Goal: Information Seeking & Learning: Check status

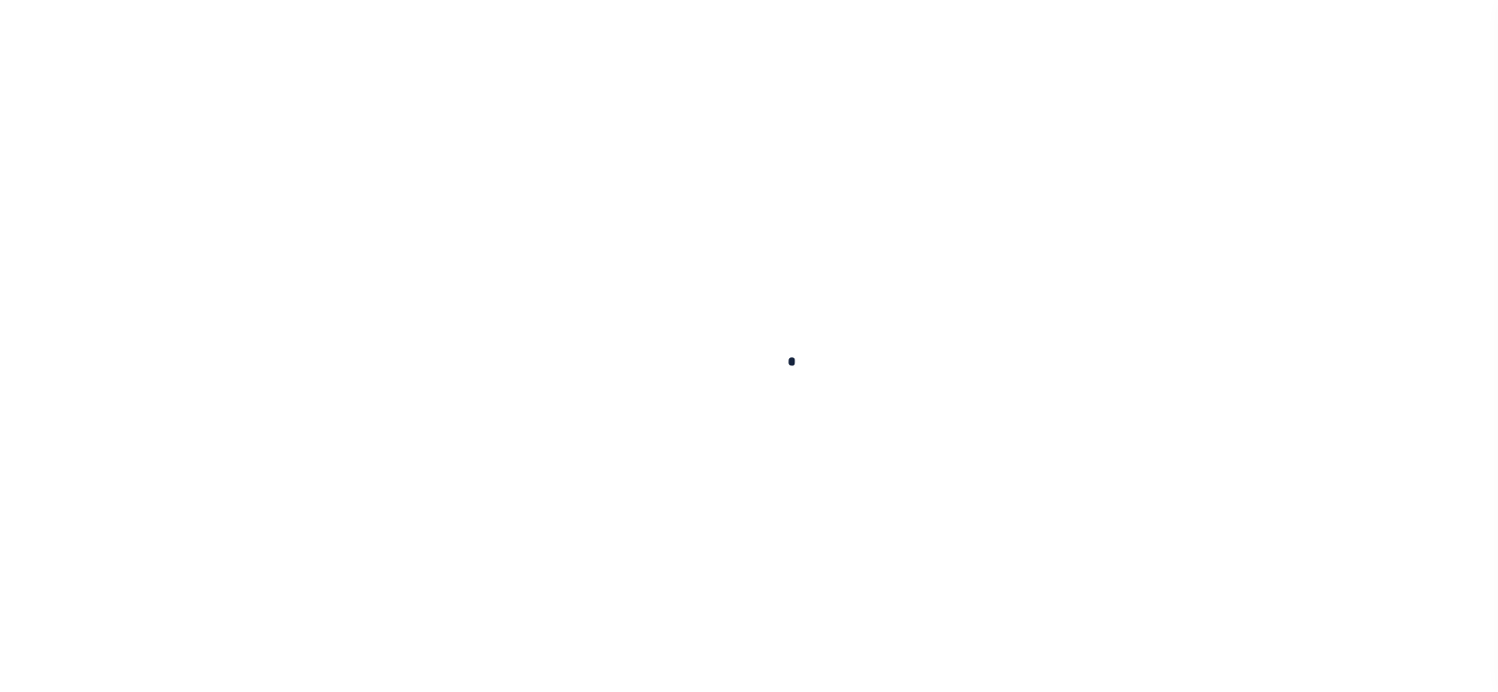
select select "100"
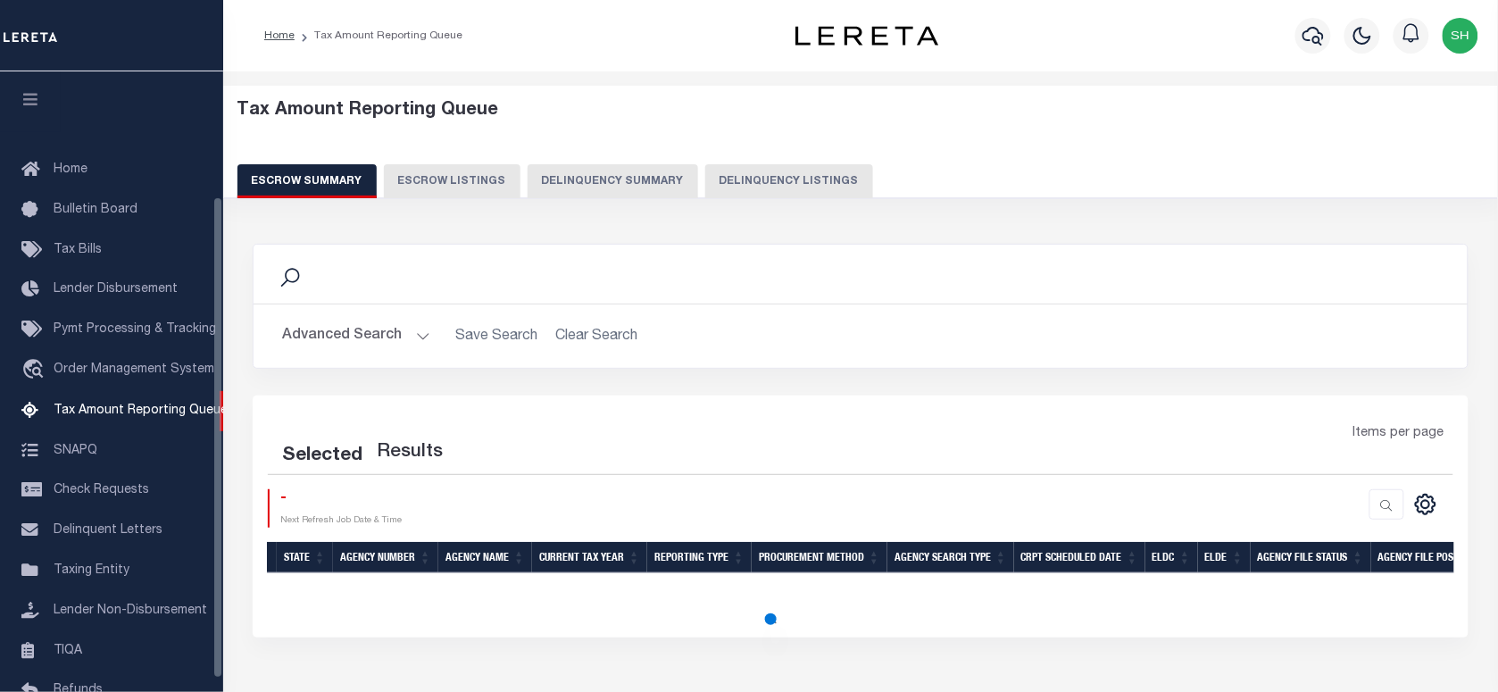
select select "100"
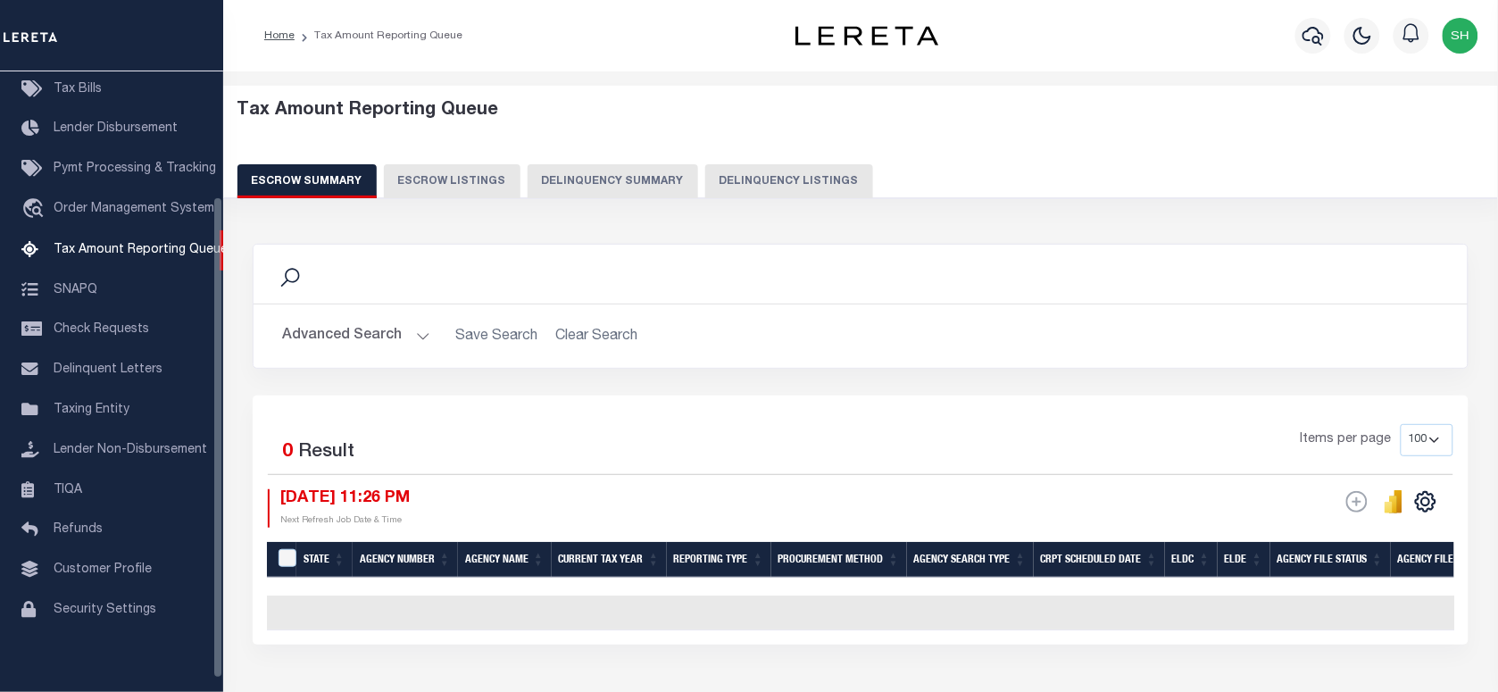
scroll to position [161, 0]
drag, startPoint x: 350, startPoint y: 337, endPoint x: 666, endPoint y: 287, distance: 320.0
click at [350, 337] on button "Advanced Search" at bounding box center [356, 336] width 148 height 35
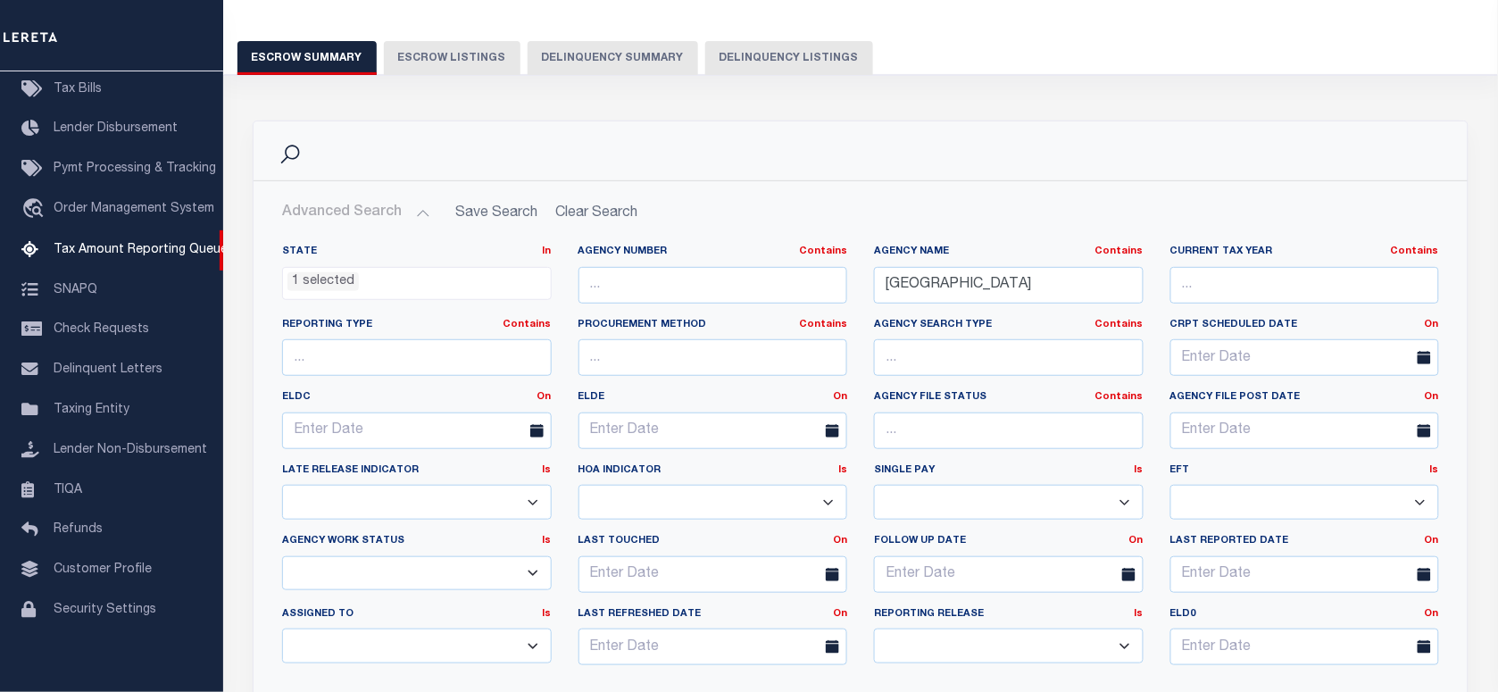
scroll to position [126, 0]
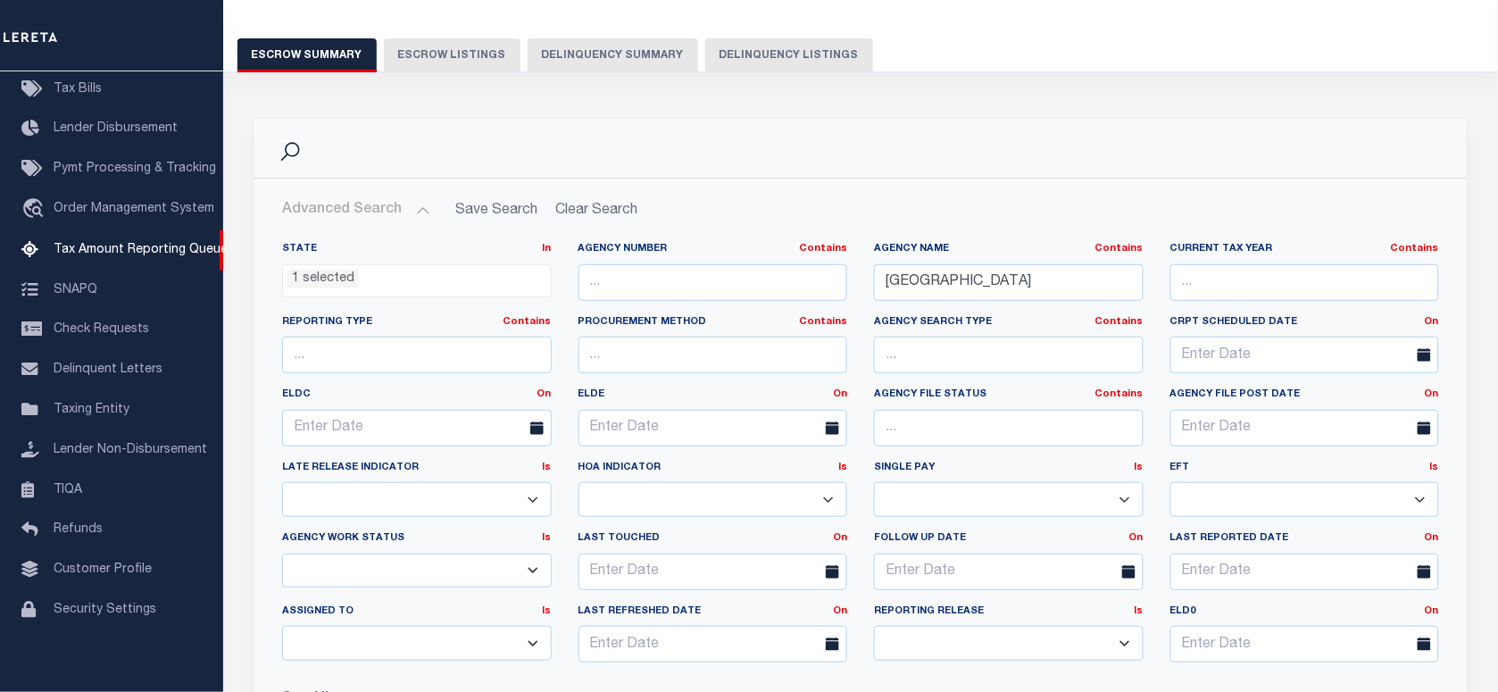
drag, startPoint x: 833, startPoint y: 28, endPoint x: 818, endPoint y: 47, distance: 24.8
click at [832, 32] on div "Tax Amount Reporting Queue Escrow Summary Escrow Listings Delinquency Summary" at bounding box center [860, 23] width 1247 height 98
click at [763, 51] on button "Delinquency Listings" at bounding box center [789, 55] width 168 height 34
select select
select select "100"
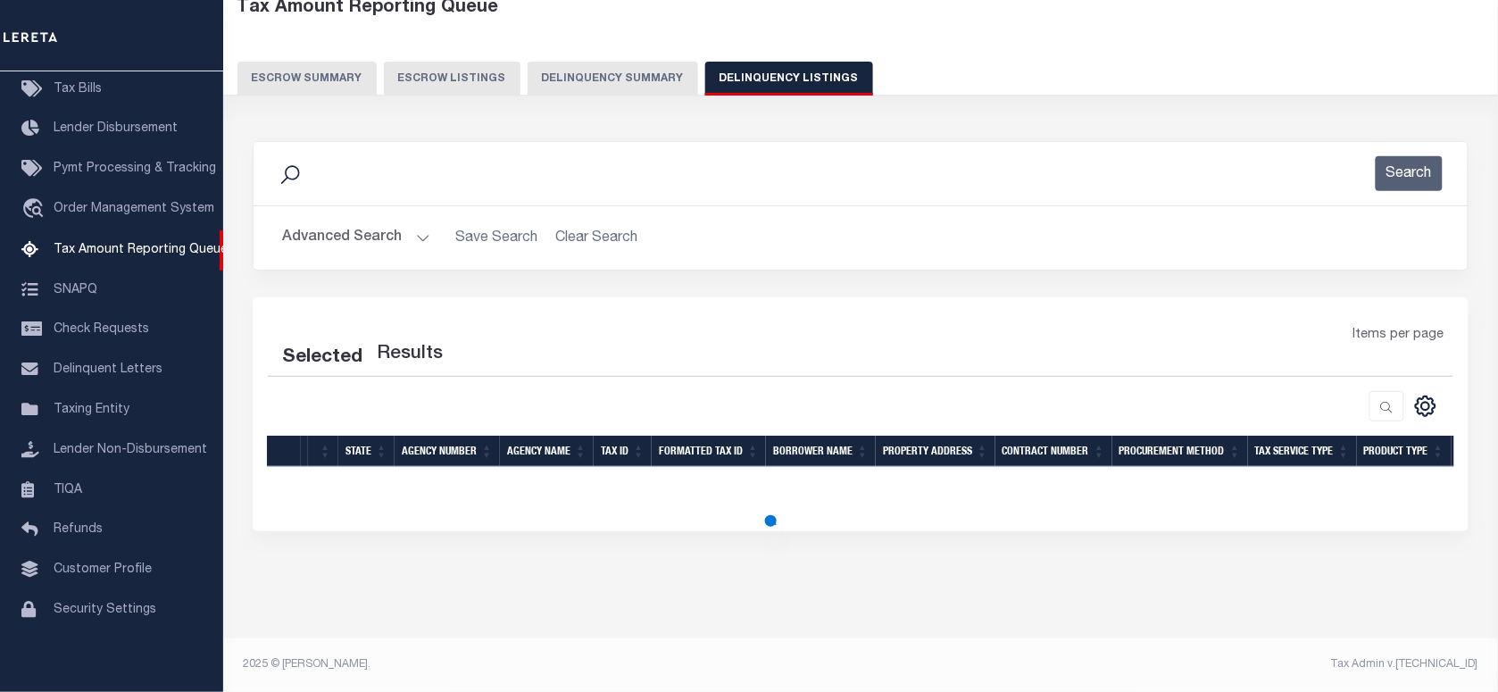
scroll to position [104, 0]
select select "100"
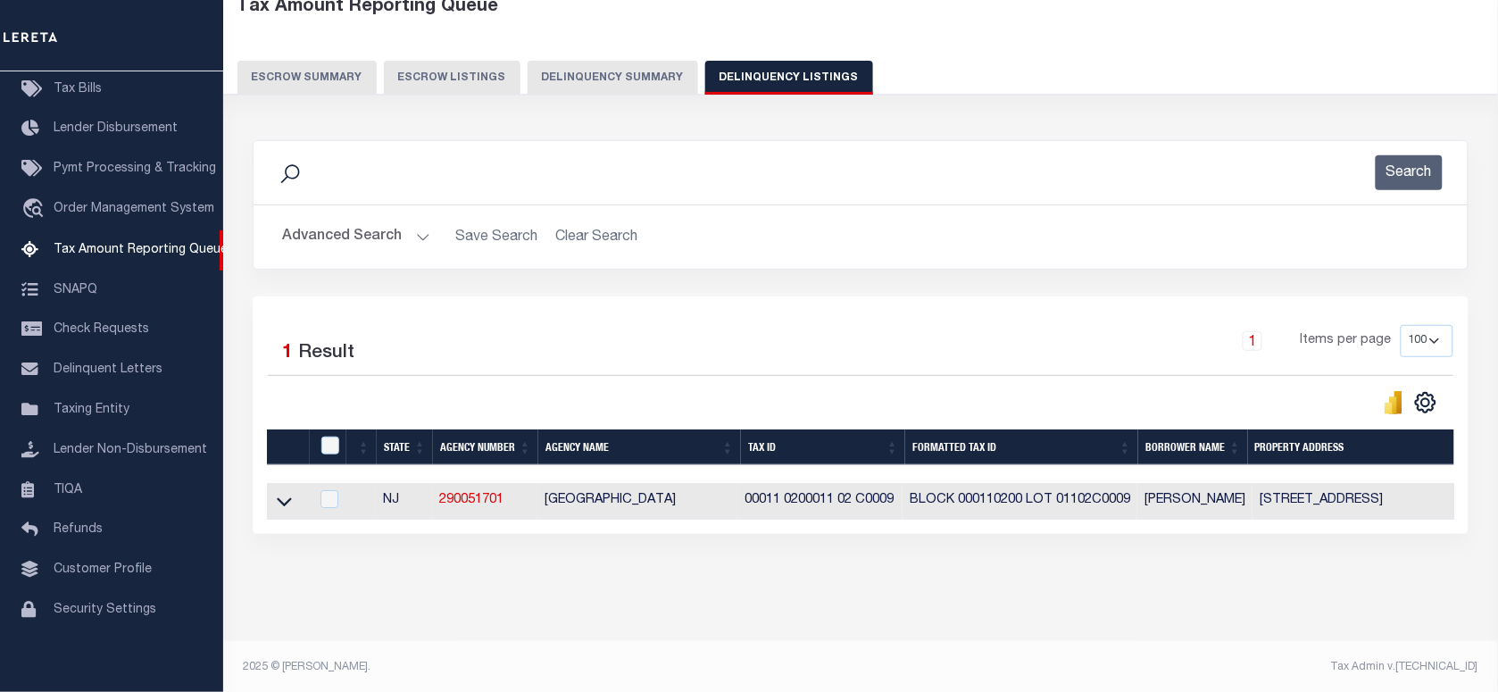
scroll to position [122, 0]
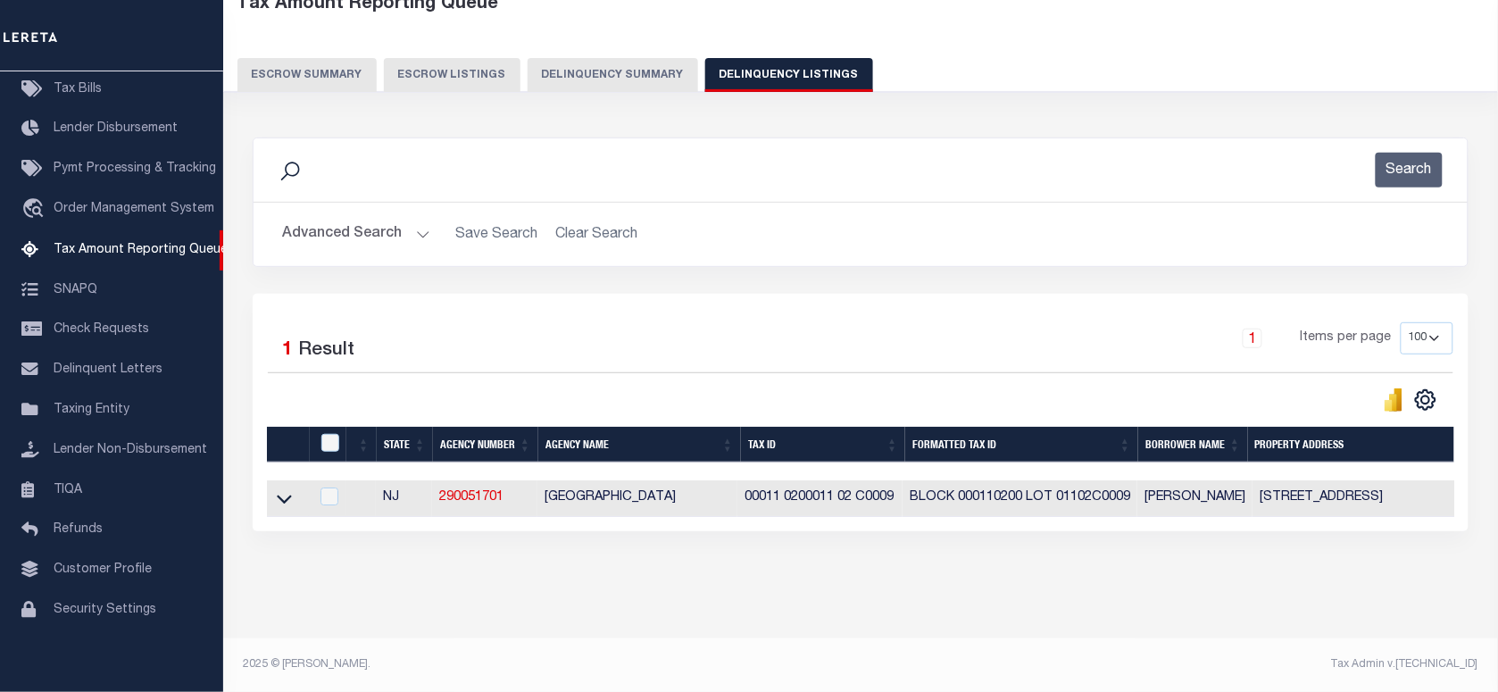
click at [362, 217] on button "Advanced Search" at bounding box center [356, 234] width 148 height 35
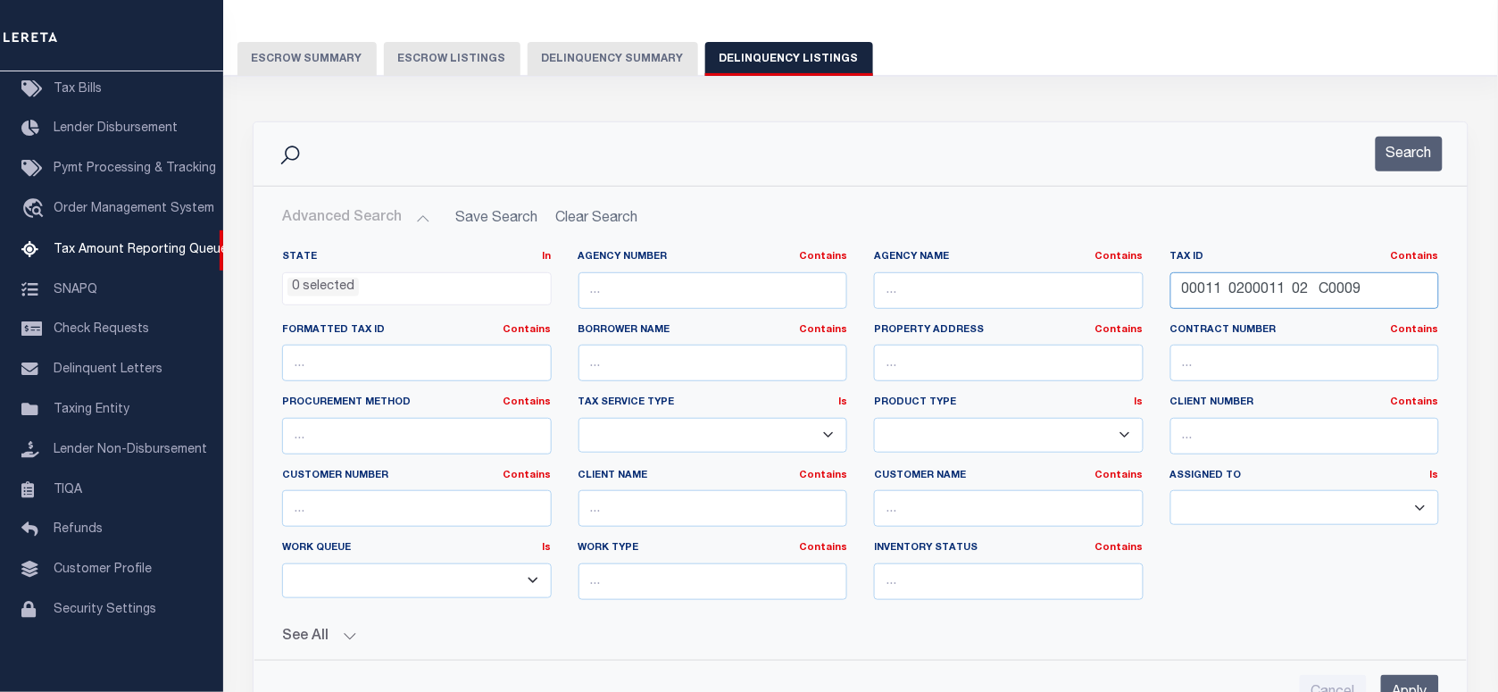
drag, startPoint x: 1384, startPoint y: 292, endPoint x: 908, endPoint y: 296, distance: 475.9
click at [908, 296] on div "State In In AK AL AR AZ CA CO CT DC DE FL GA GU HI IA ID IL IN KS KY LA MA MD M…" at bounding box center [861, 432] width 1184 height 364
paste input "text"
click at [1190, 286] on input "text" at bounding box center [1305, 290] width 270 height 37
paste input "text"
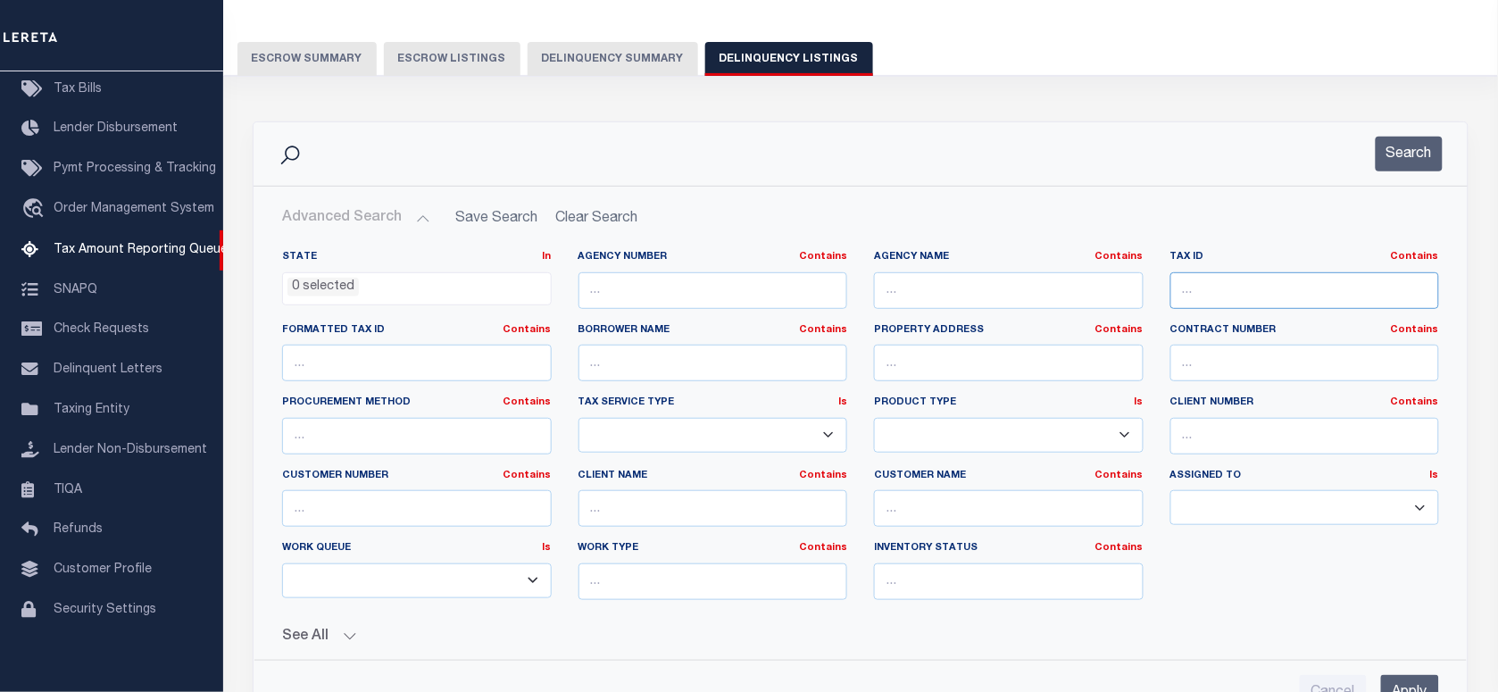
click at [1219, 295] on input "text" at bounding box center [1305, 290] width 270 height 37
paste input "234FL03701"
type input "234FL03701"
click at [1394, 158] on button "Search" at bounding box center [1409, 154] width 67 height 35
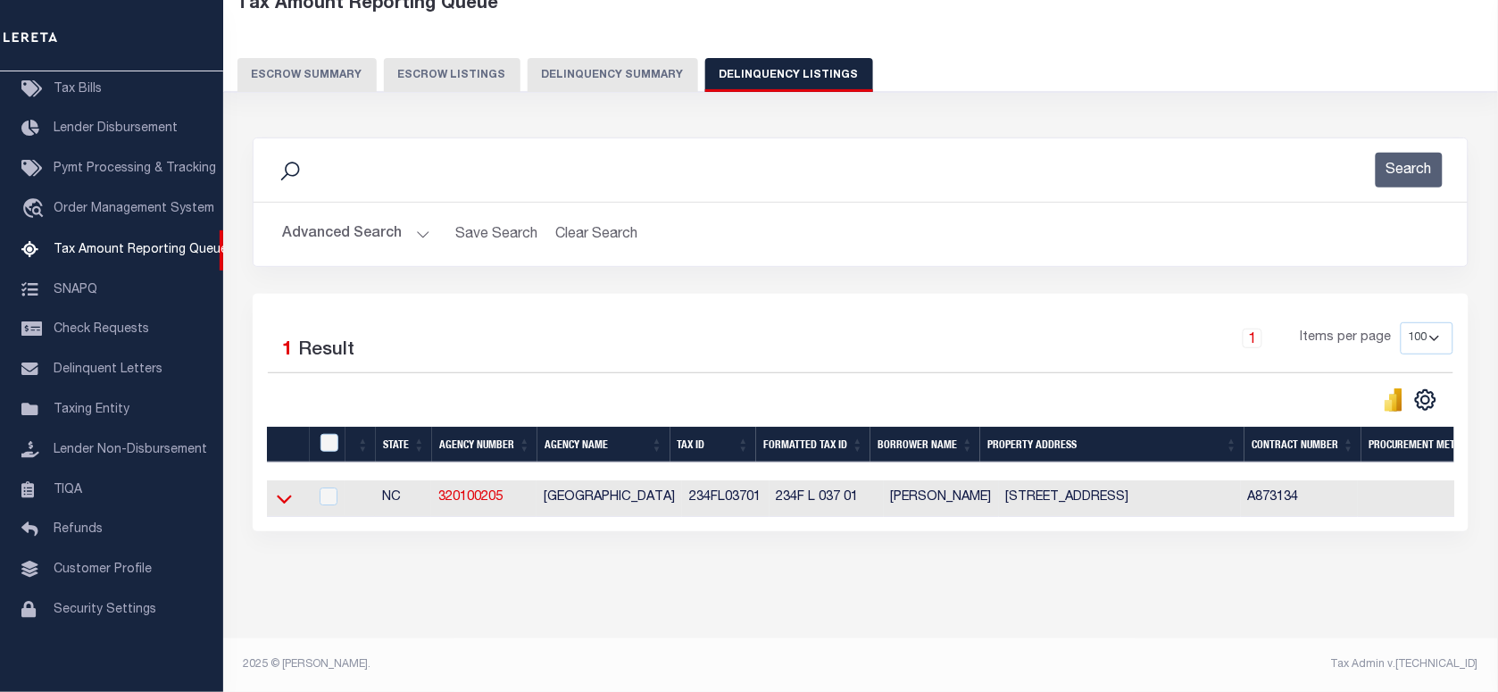
click at [287, 489] on icon at bounding box center [284, 498] width 15 height 19
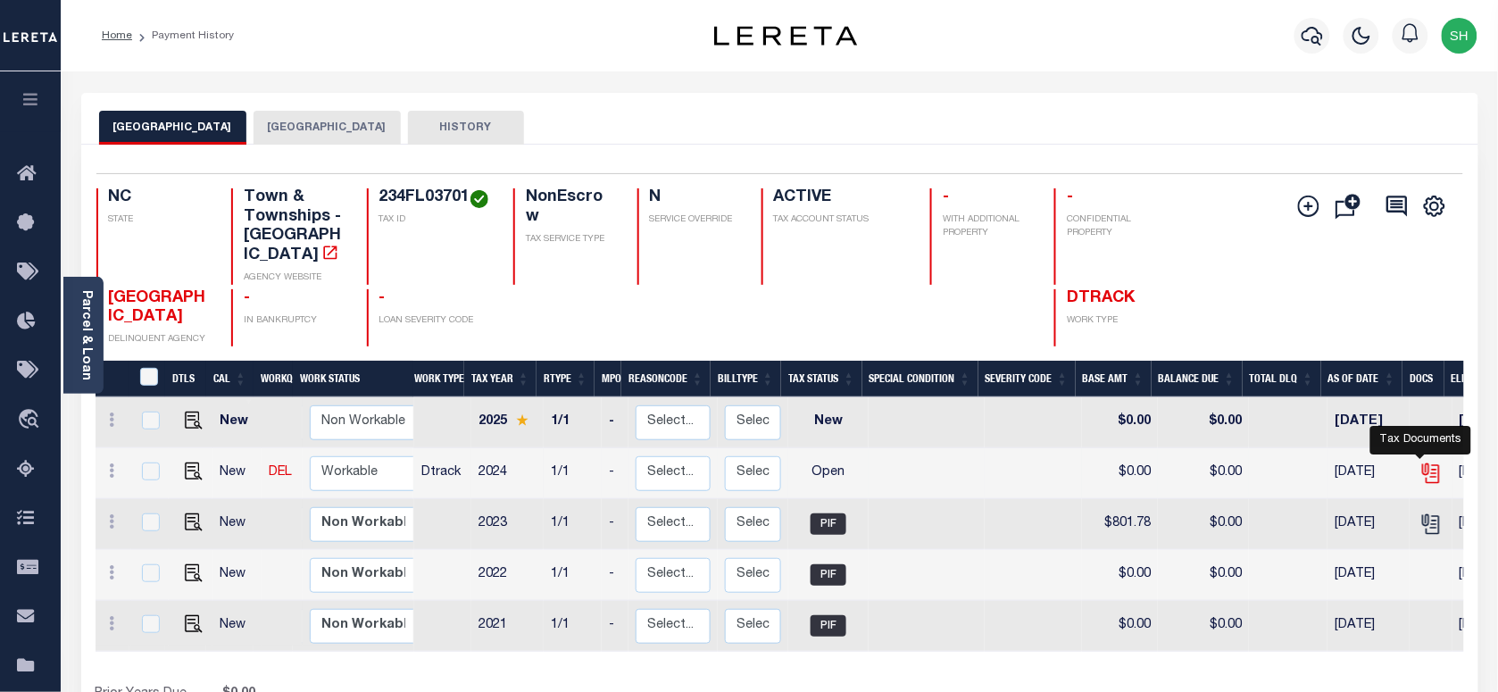
click at [1419, 462] on icon "" at bounding box center [1430, 473] width 23 height 23
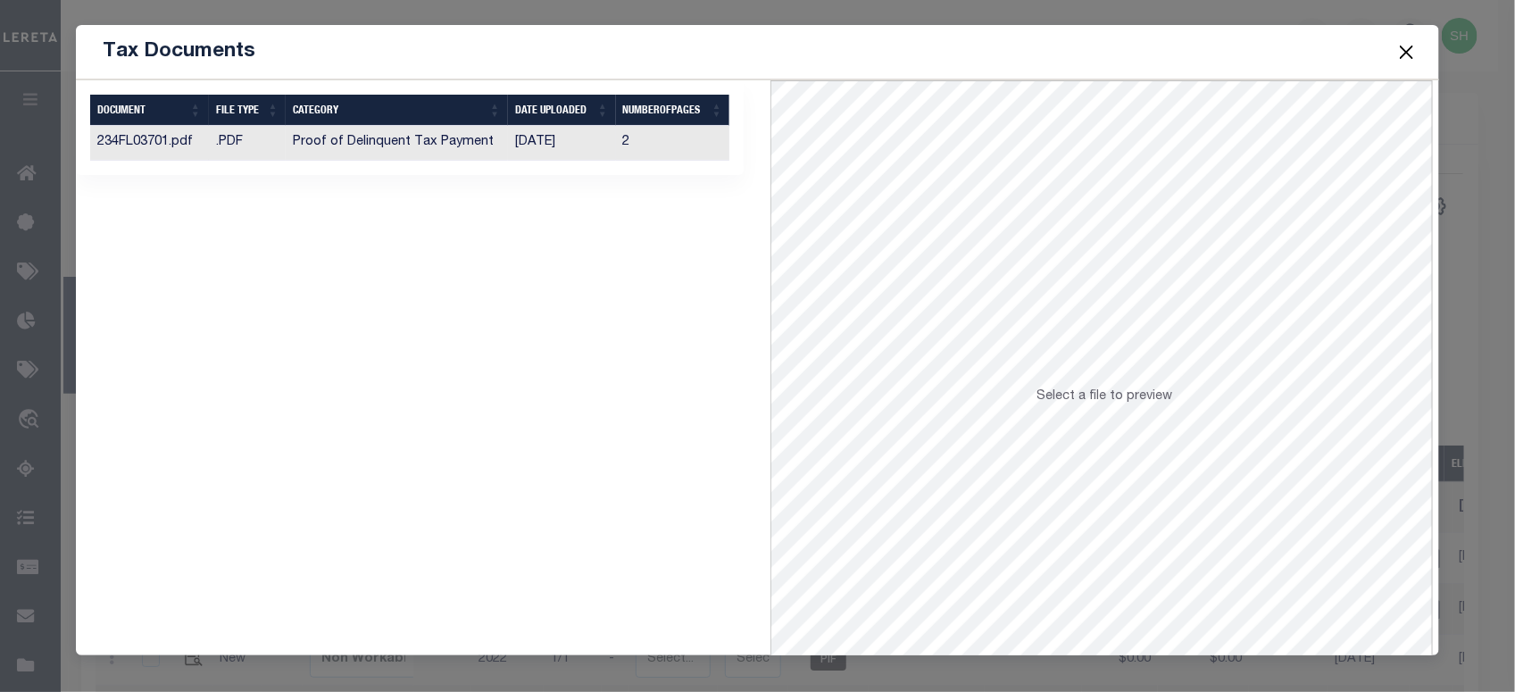
click at [435, 146] on td "Proof of Delinquent Tax Payment" at bounding box center [397, 143] width 222 height 35
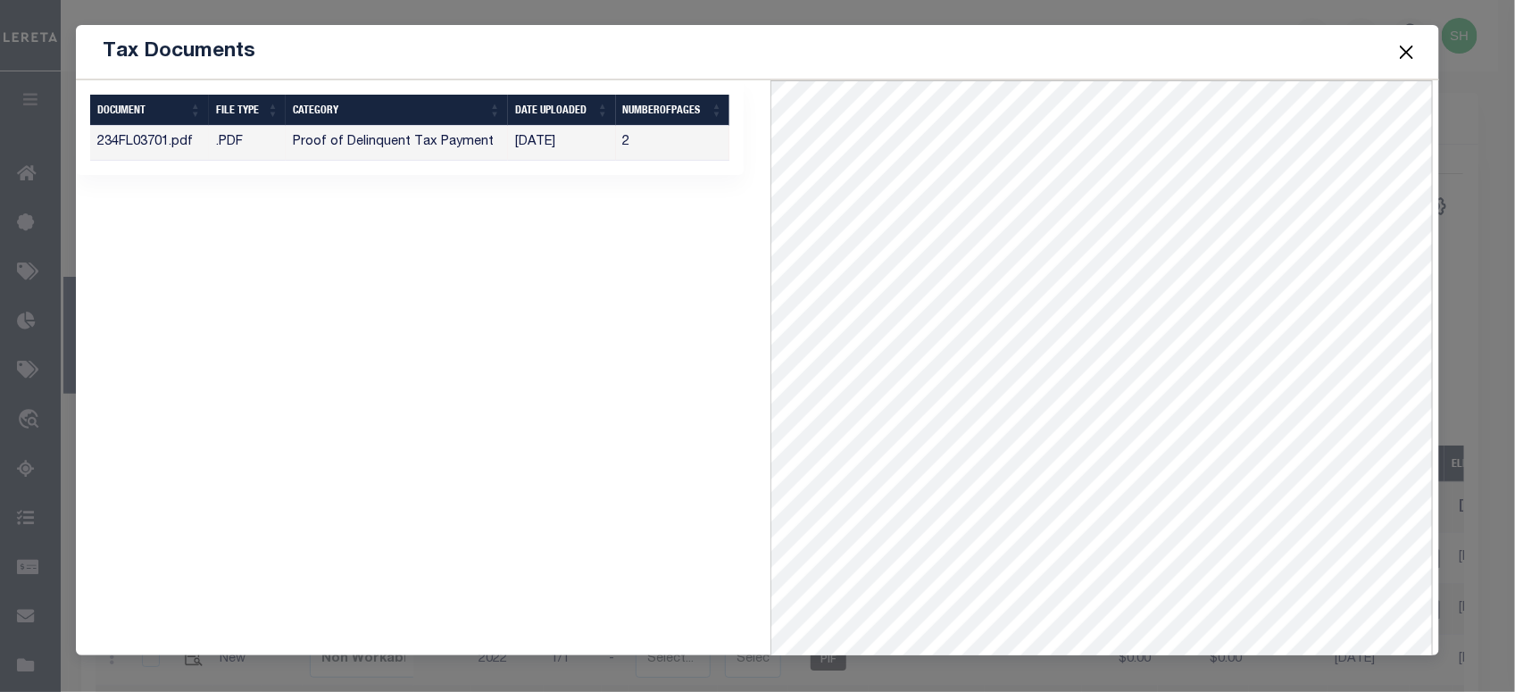
click at [1411, 46] on button "Close" at bounding box center [1405, 51] width 23 height 23
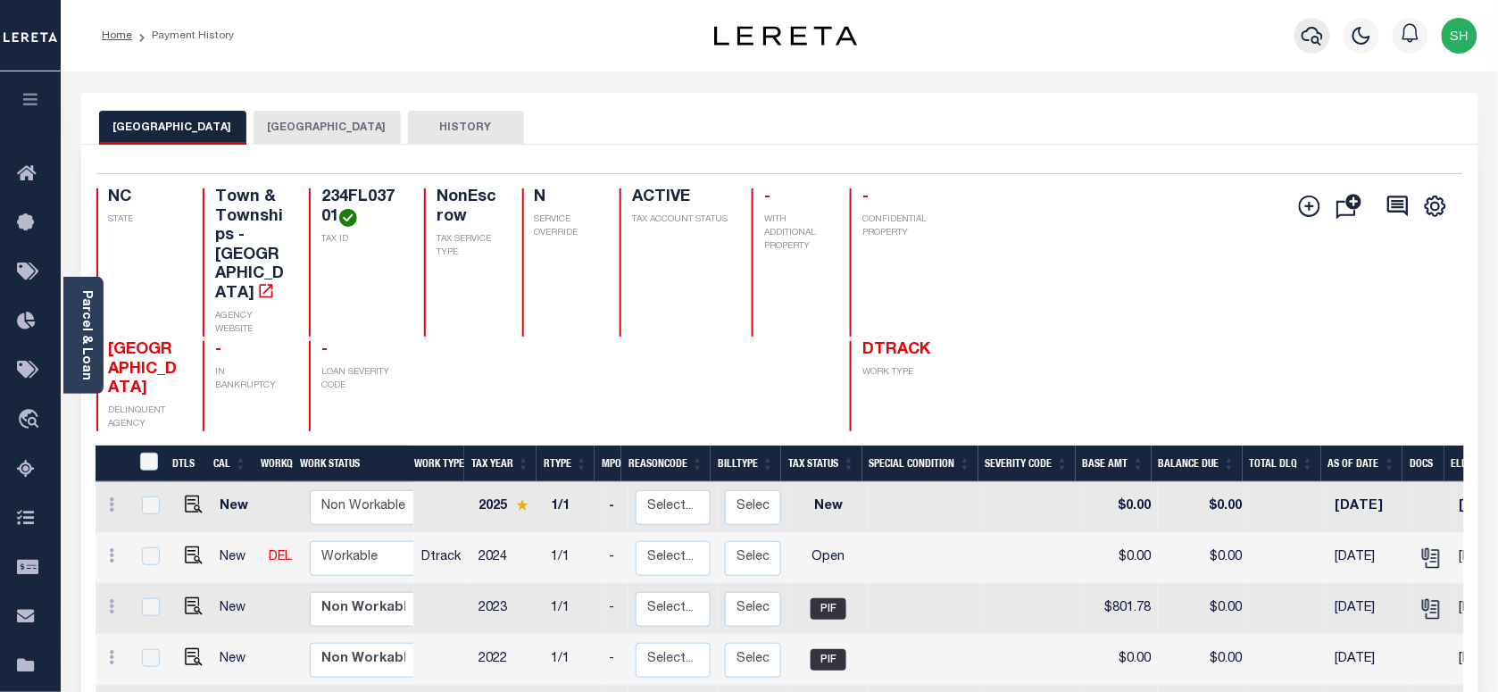
click at [1322, 29] on icon "button" at bounding box center [1312, 35] width 21 height 21
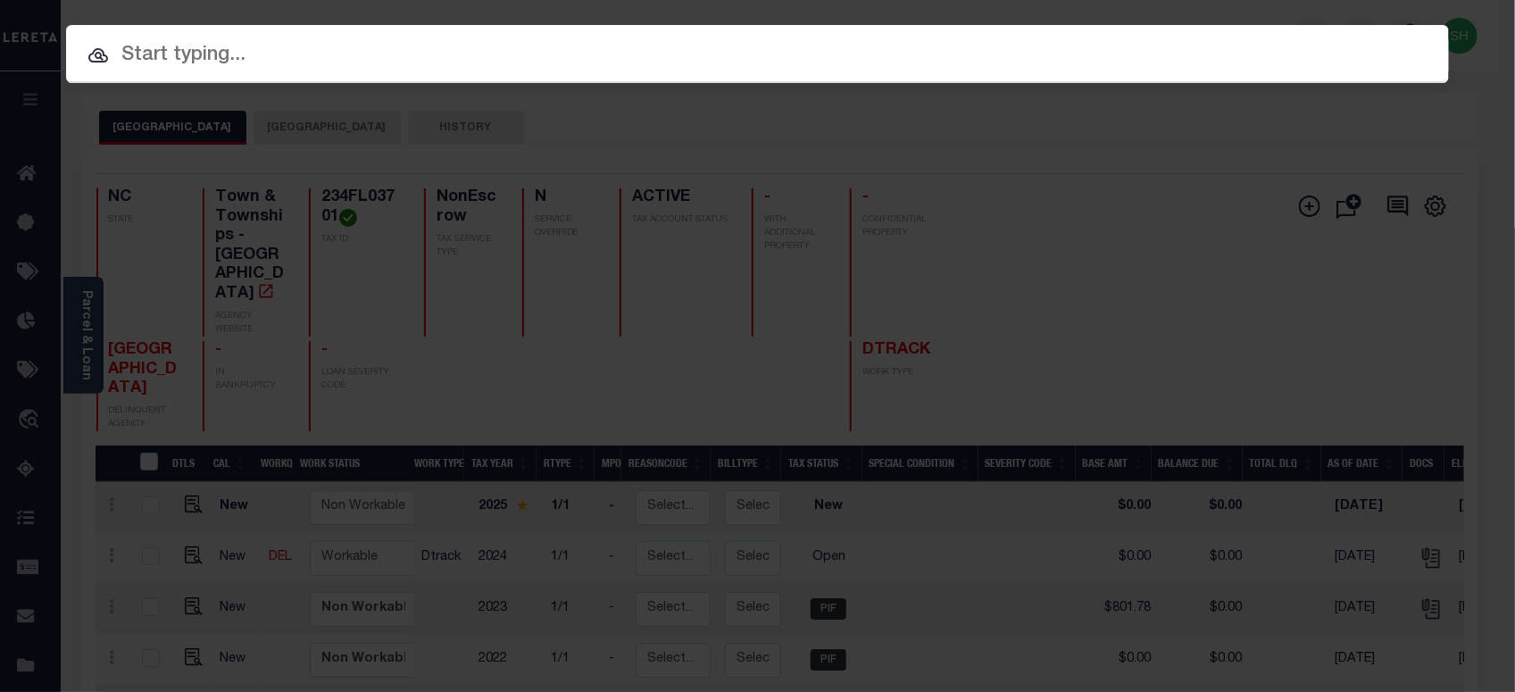
click at [1201, 46] on input "text" at bounding box center [757, 55] width 1383 height 31
paste input "341054"
type input "341054"
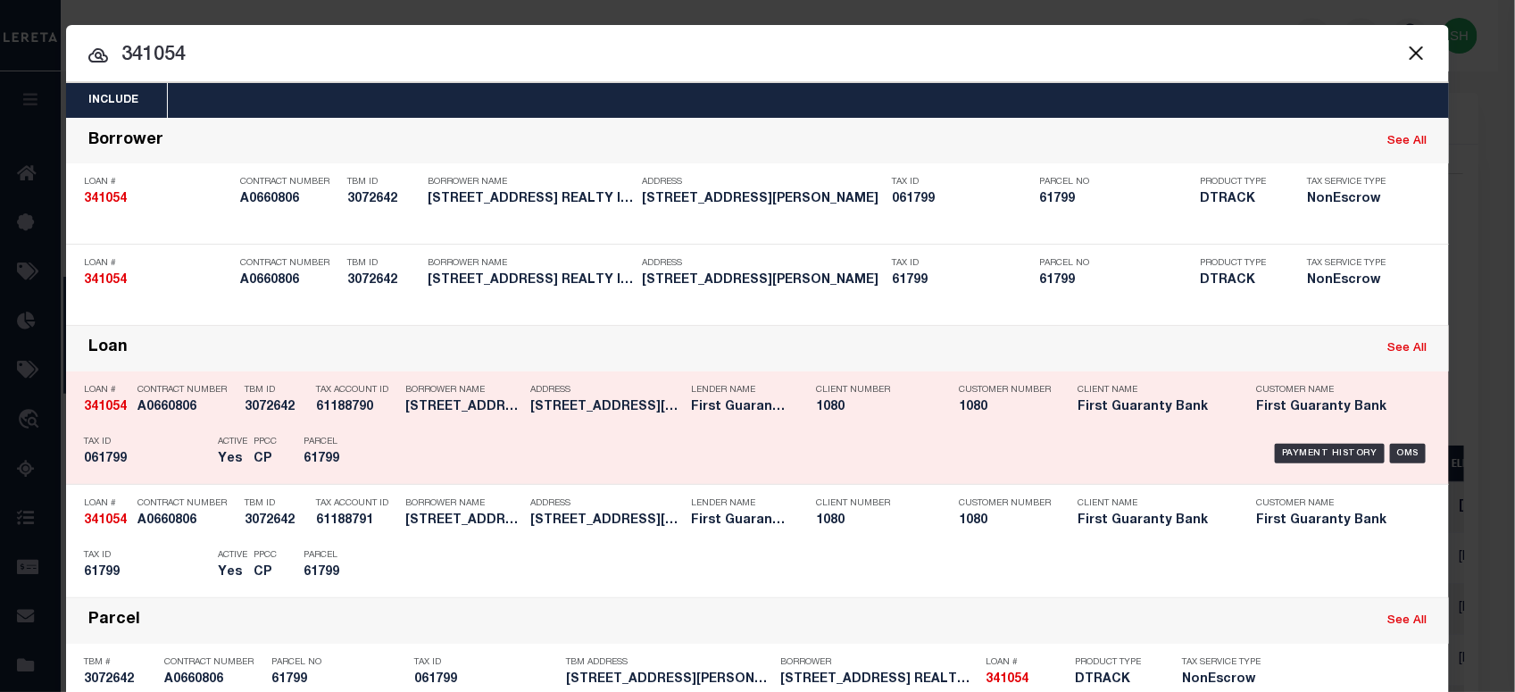
click at [1314, 440] on div "Payment History OMS" at bounding box center [921, 454] width 1020 height 52
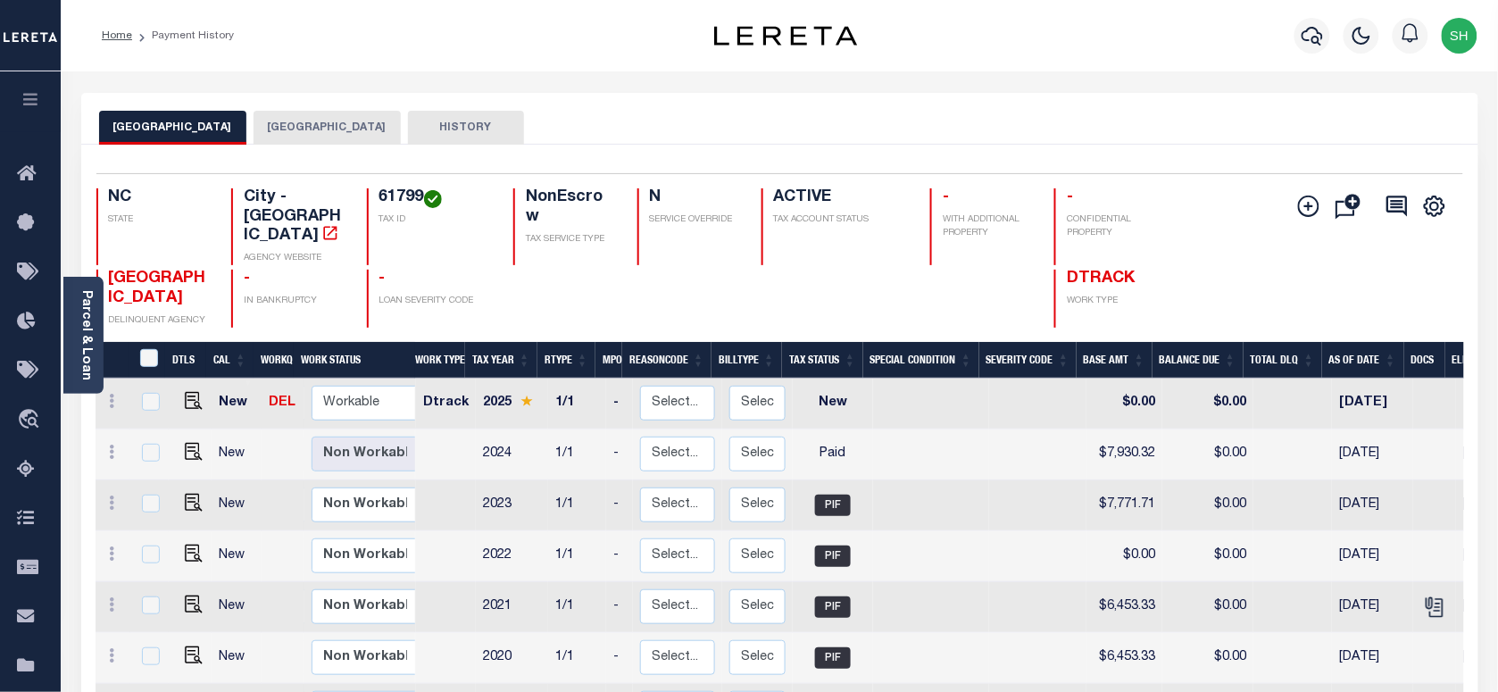
click at [287, 121] on button "[GEOGRAPHIC_DATA]" at bounding box center [327, 128] width 147 height 34
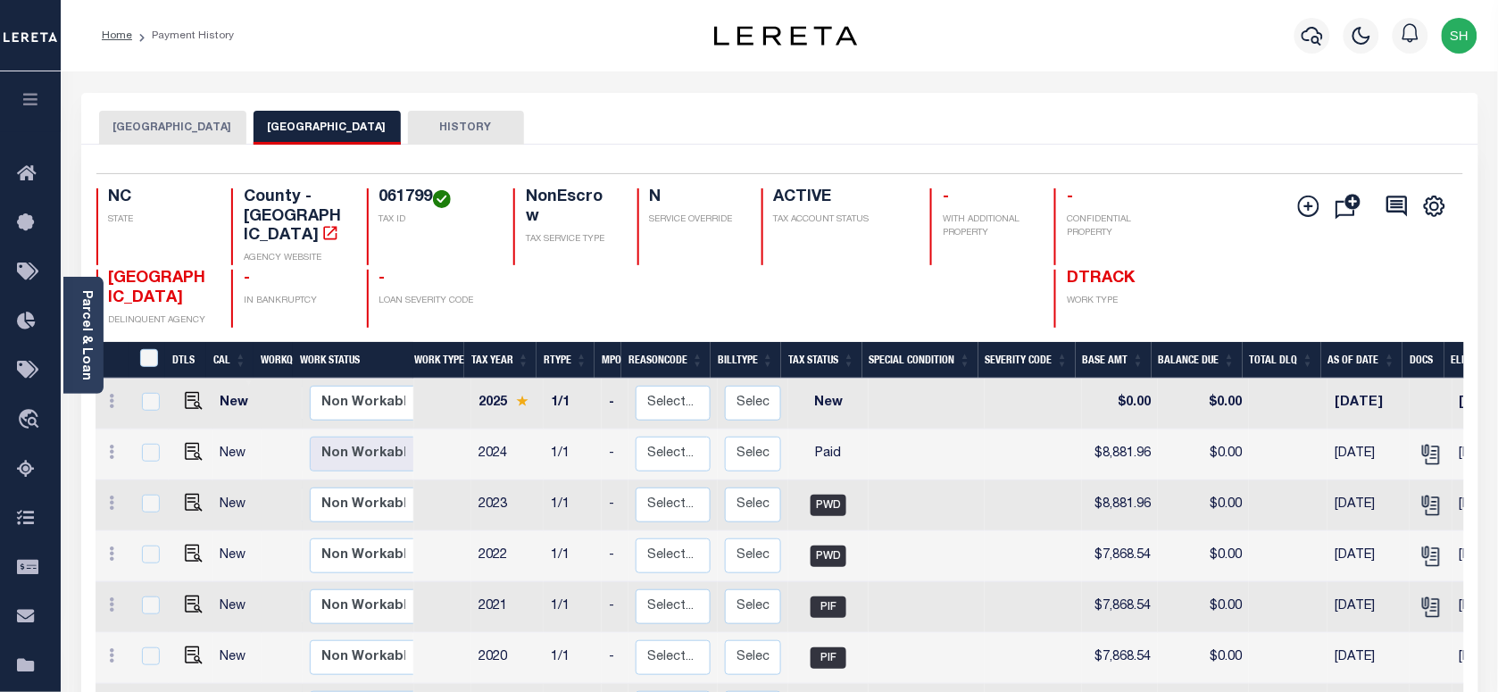
click at [154, 118] on button "MORGANTON CITY" at bounding box center [172, 128] width 147 height 34
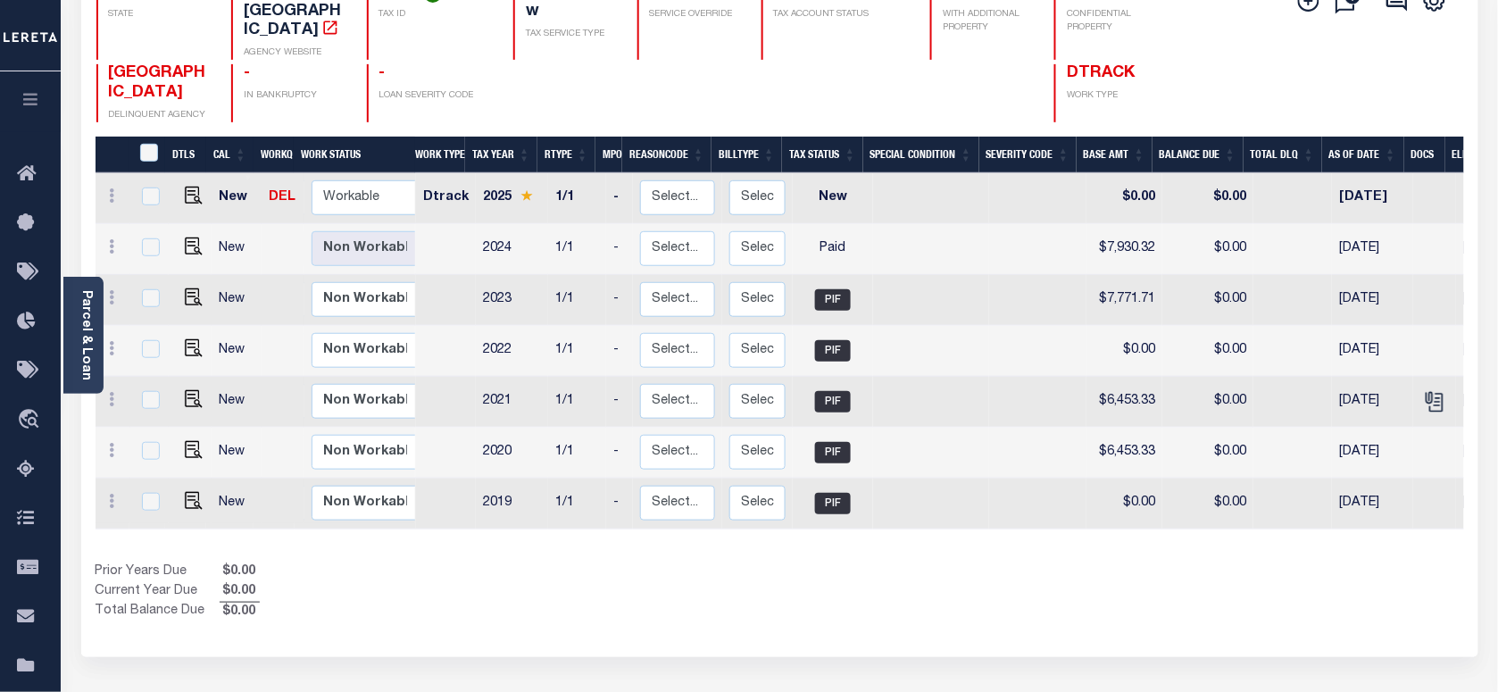
scroll to position [223, 0]
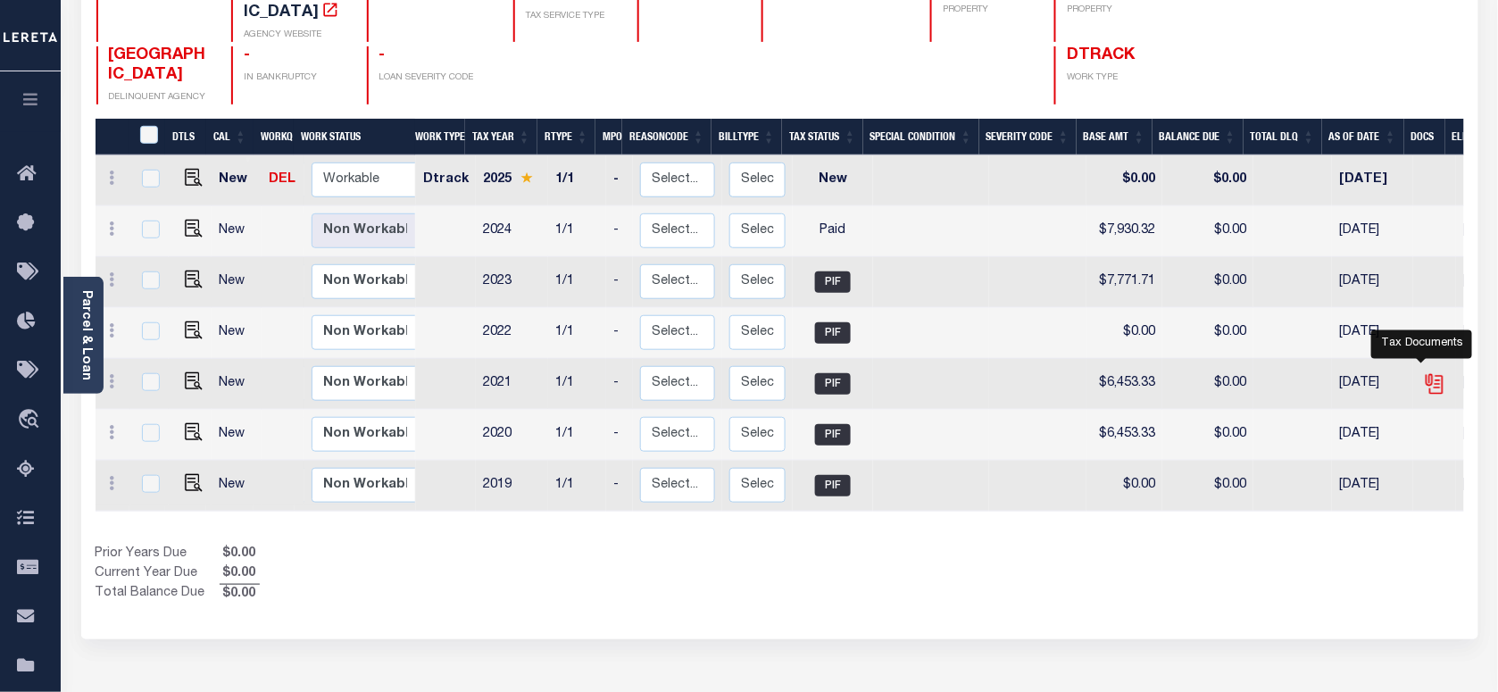
click at [1427, 373] on icon "" at bounding box center [1434, 380] width 14 height 14
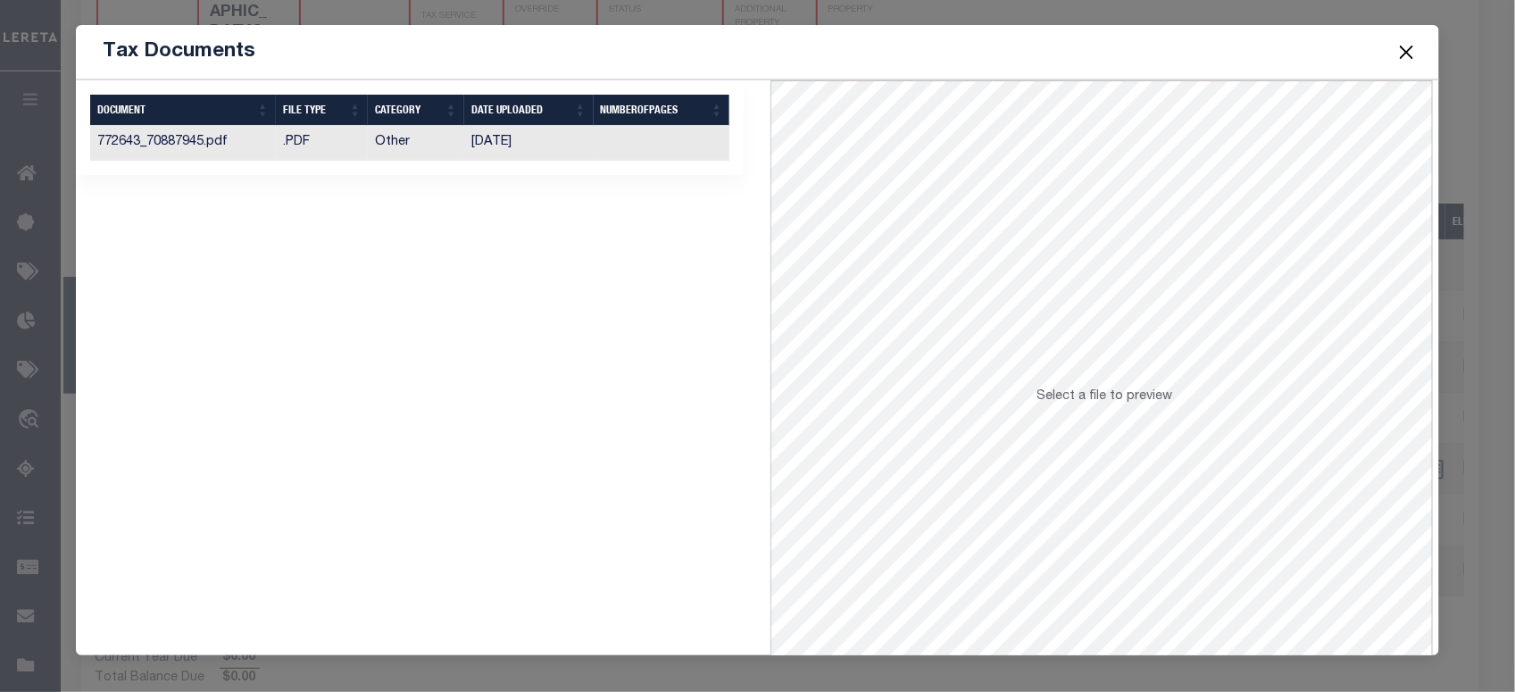
click at [491, 149] on td "07/20/2022" at bounding box center [528, 143] width 129 height 35
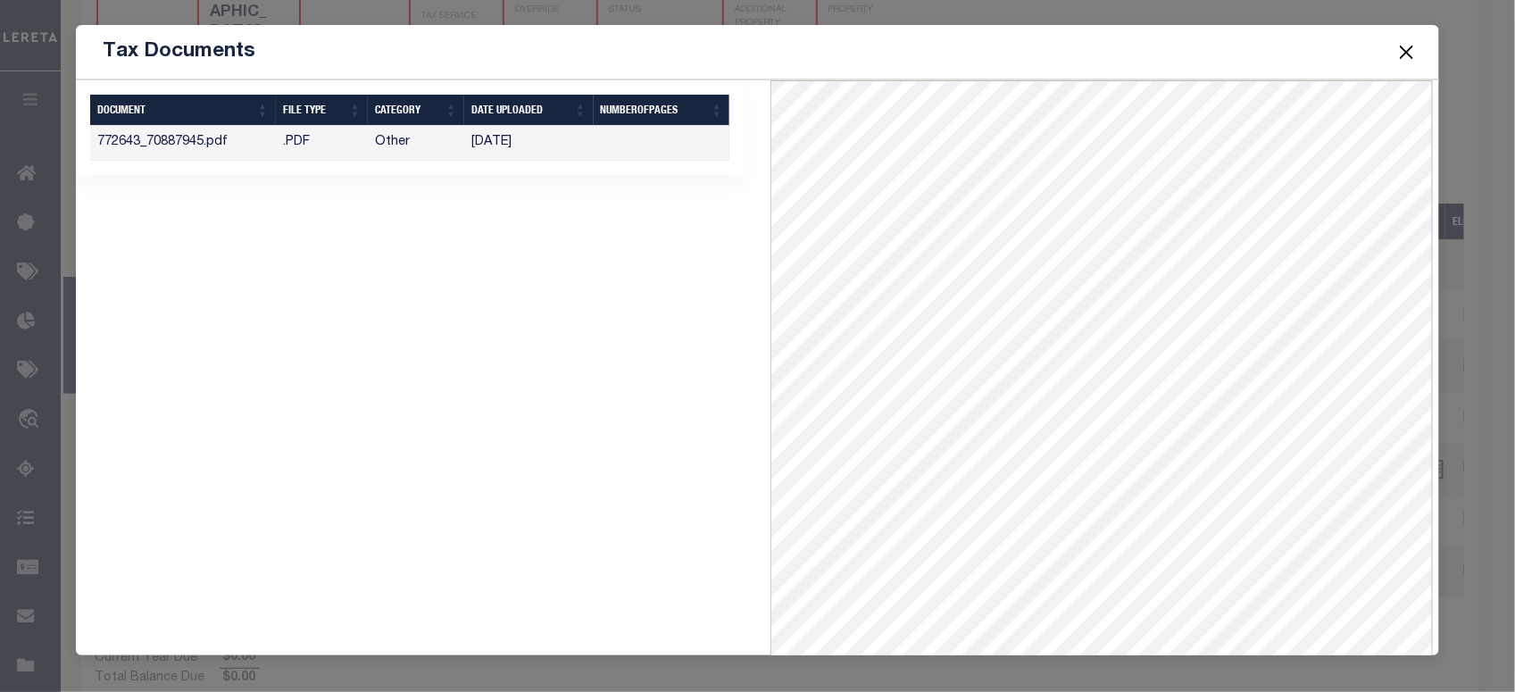
click at [1406, 52] on button "Close" at bounding box center [1405, 51] width 23 height 23
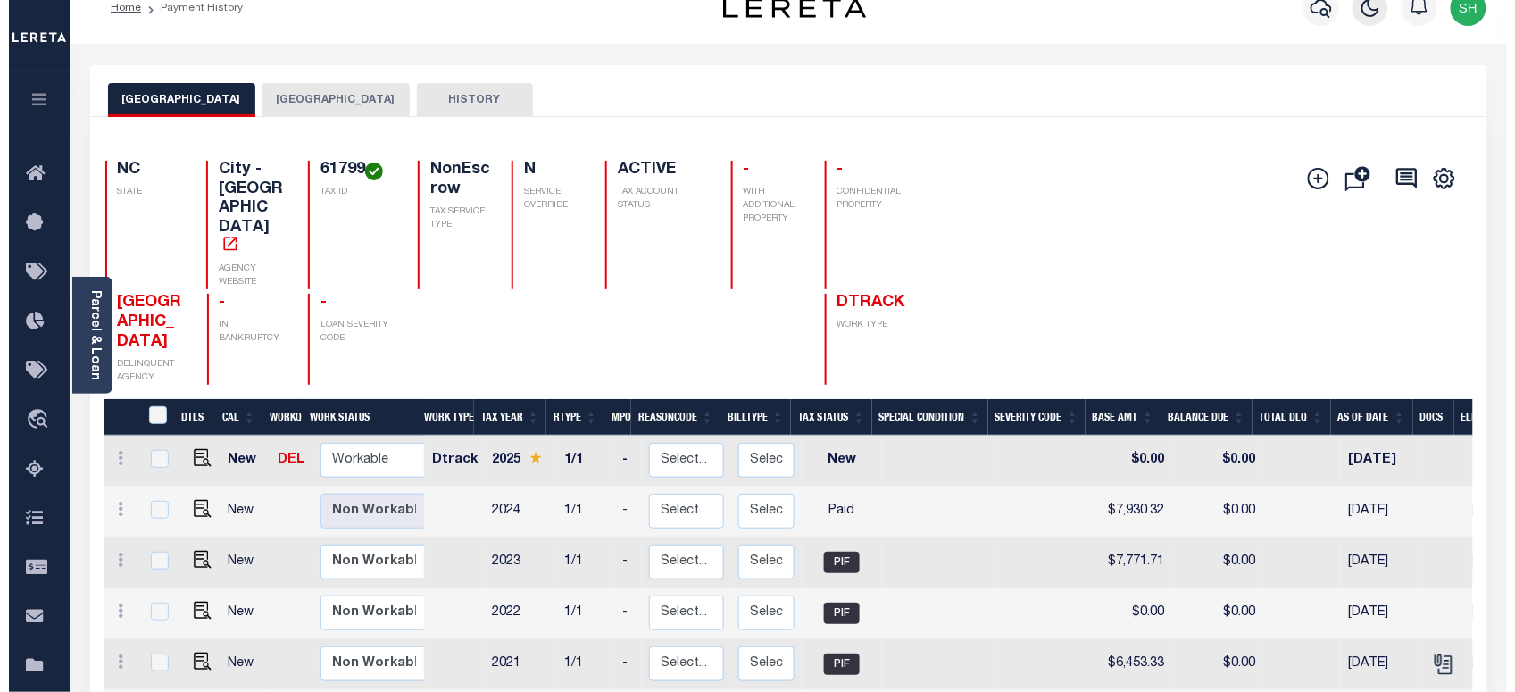
scroll to position [0, 0]
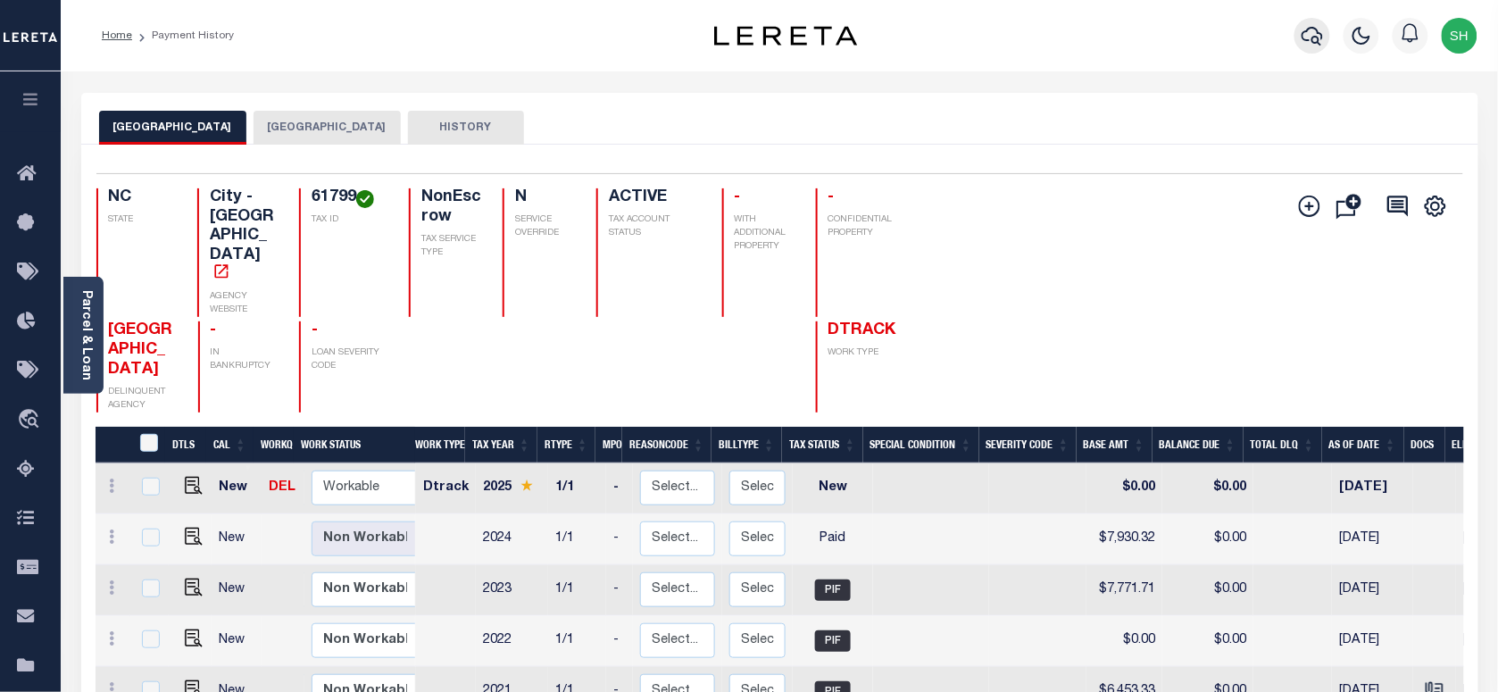
click at [1306, 31] on icon "button" at bounding box center [1312, 35] width 21 height 21
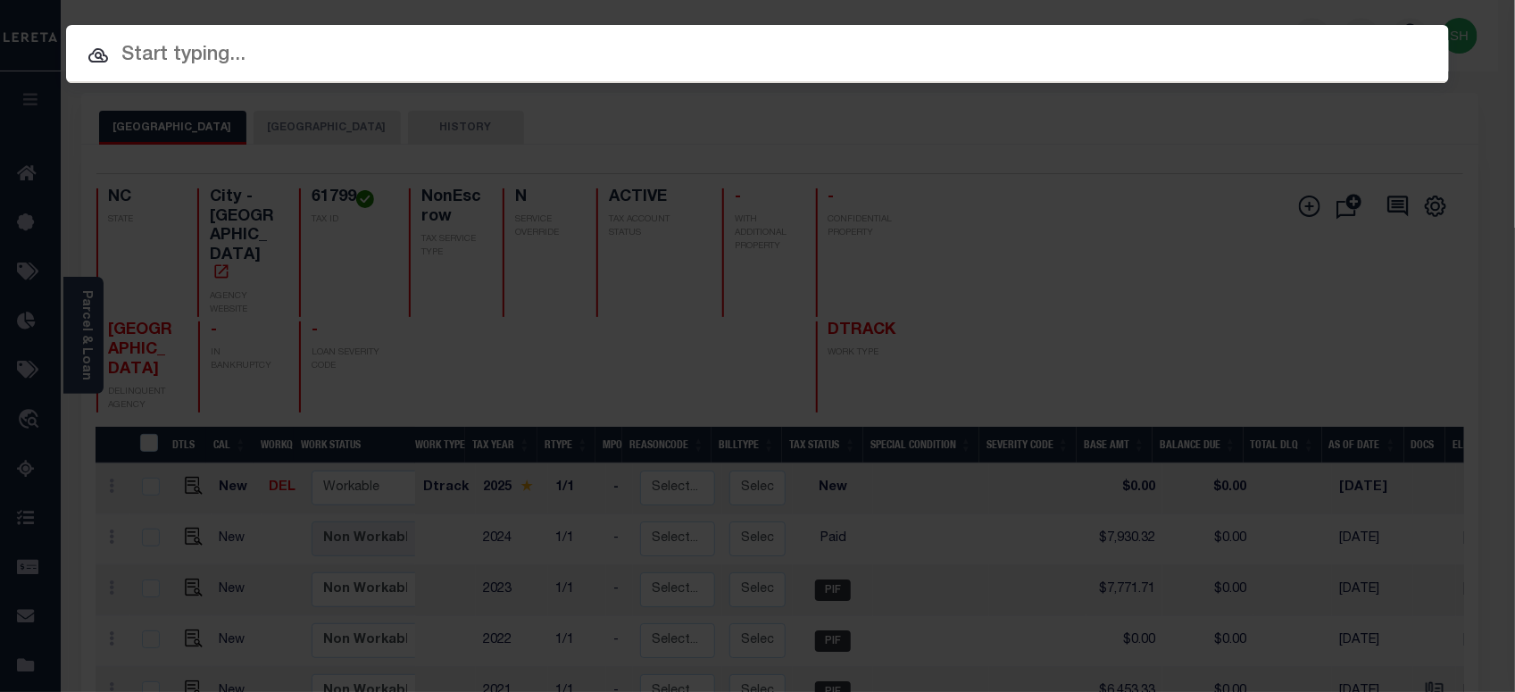
click at [1011, 47] on input "text" at bounding box center [757, 55] width 1383 height 31
paste input "07091200798-00101"
type input "07091200798-00101"
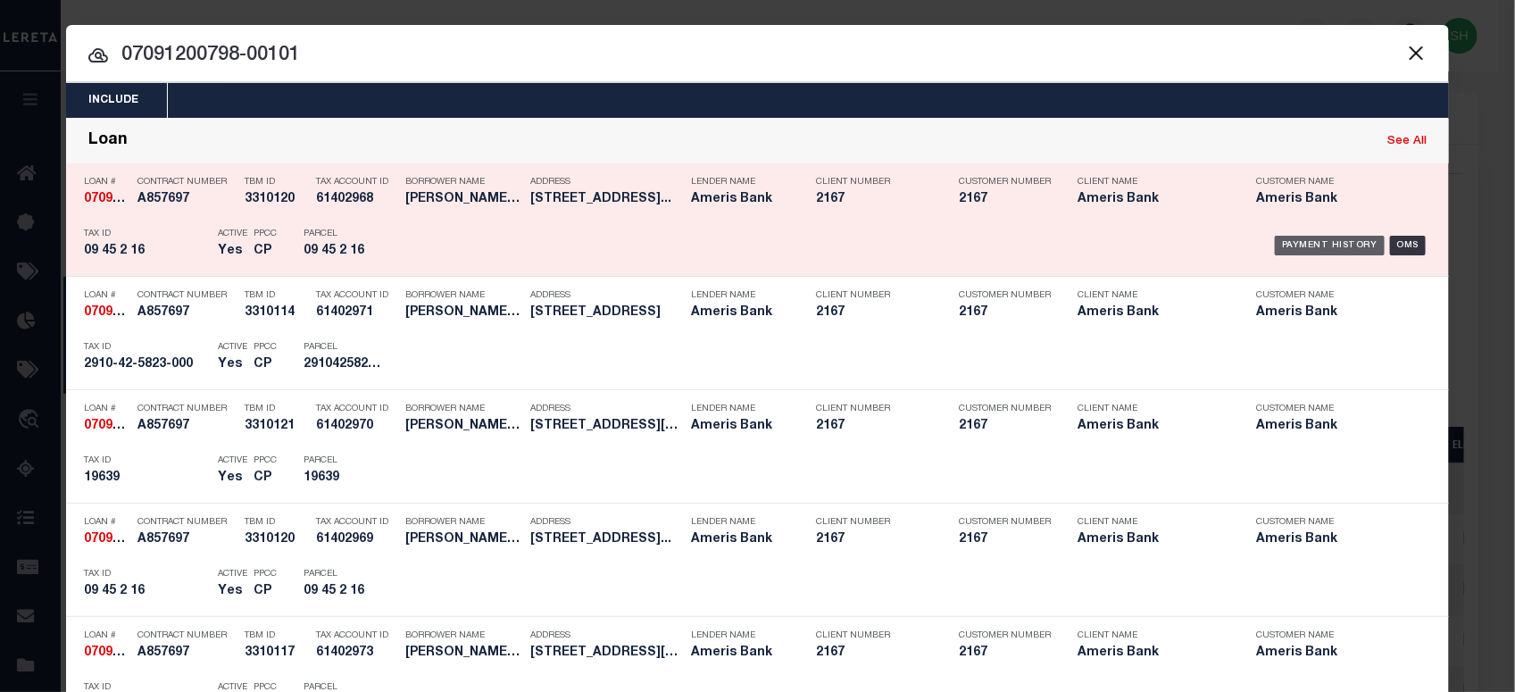
click at [1344, 247] on div "Payment History" at bounding box center [1330, 246] width 110 height 20
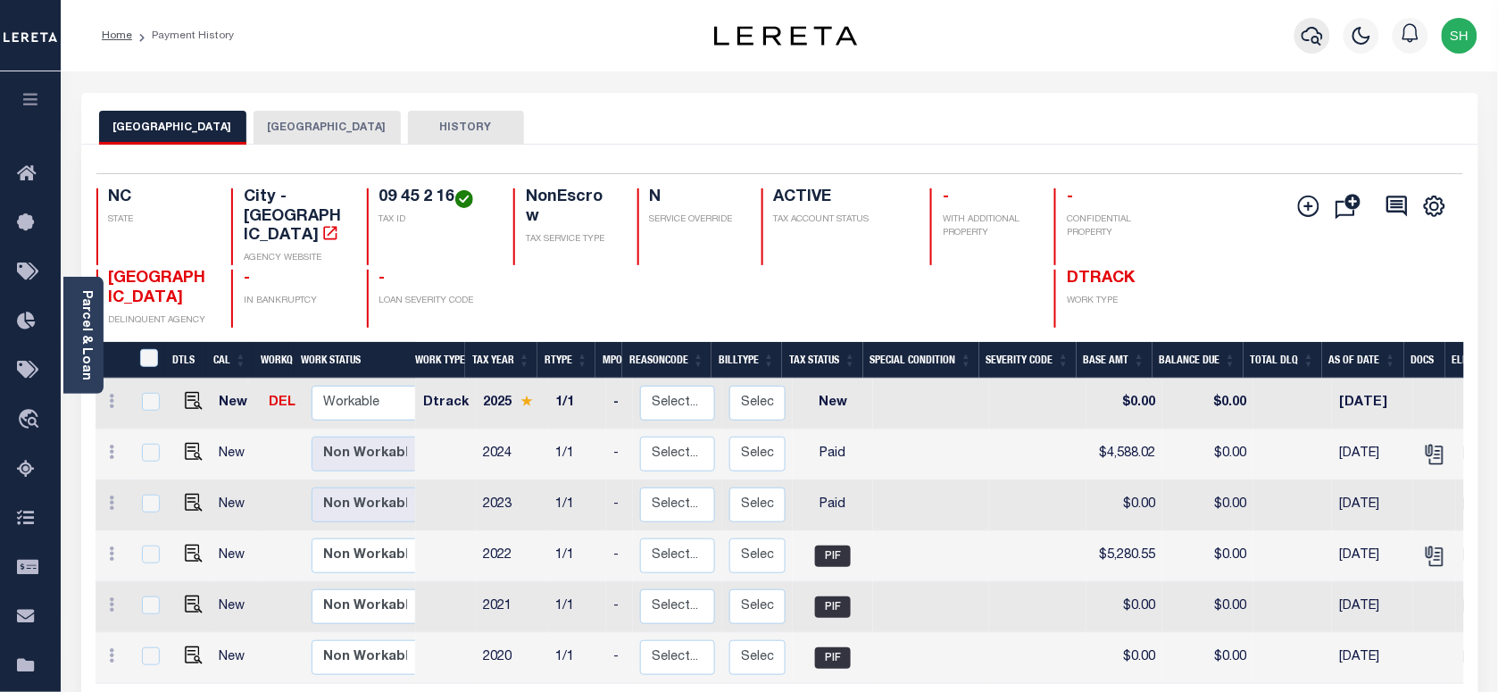
click at [1312, 31] on icon "button" at bounding box center [1312, 35] width 21 height 21
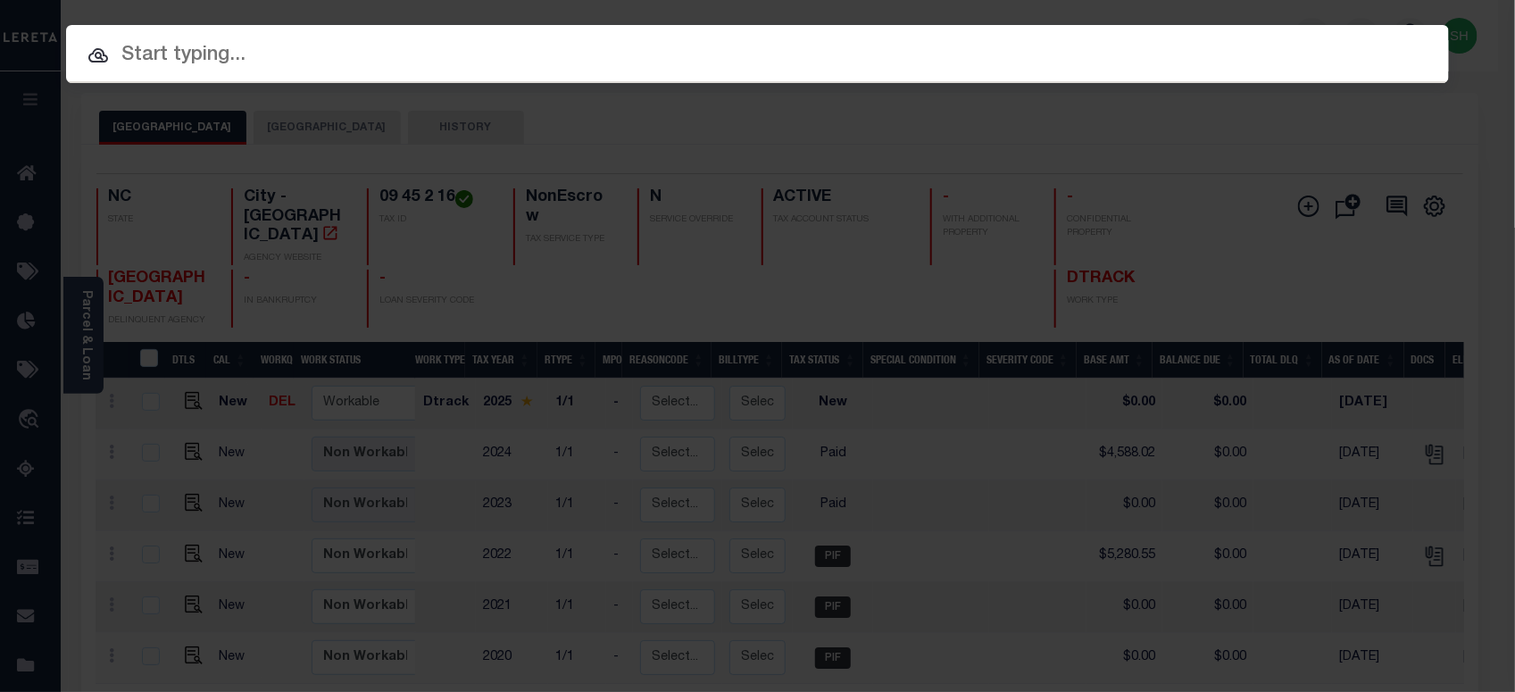
click at [1136, 32] on div "Include Loans TBM Customers Borrowers Payments (Lender Non-Disb) Payments (Lend…" at bounding box center [757, 54] width 1383 height 58
paste input "FTF_130152_71384"
type input "FTF_130152_71384"
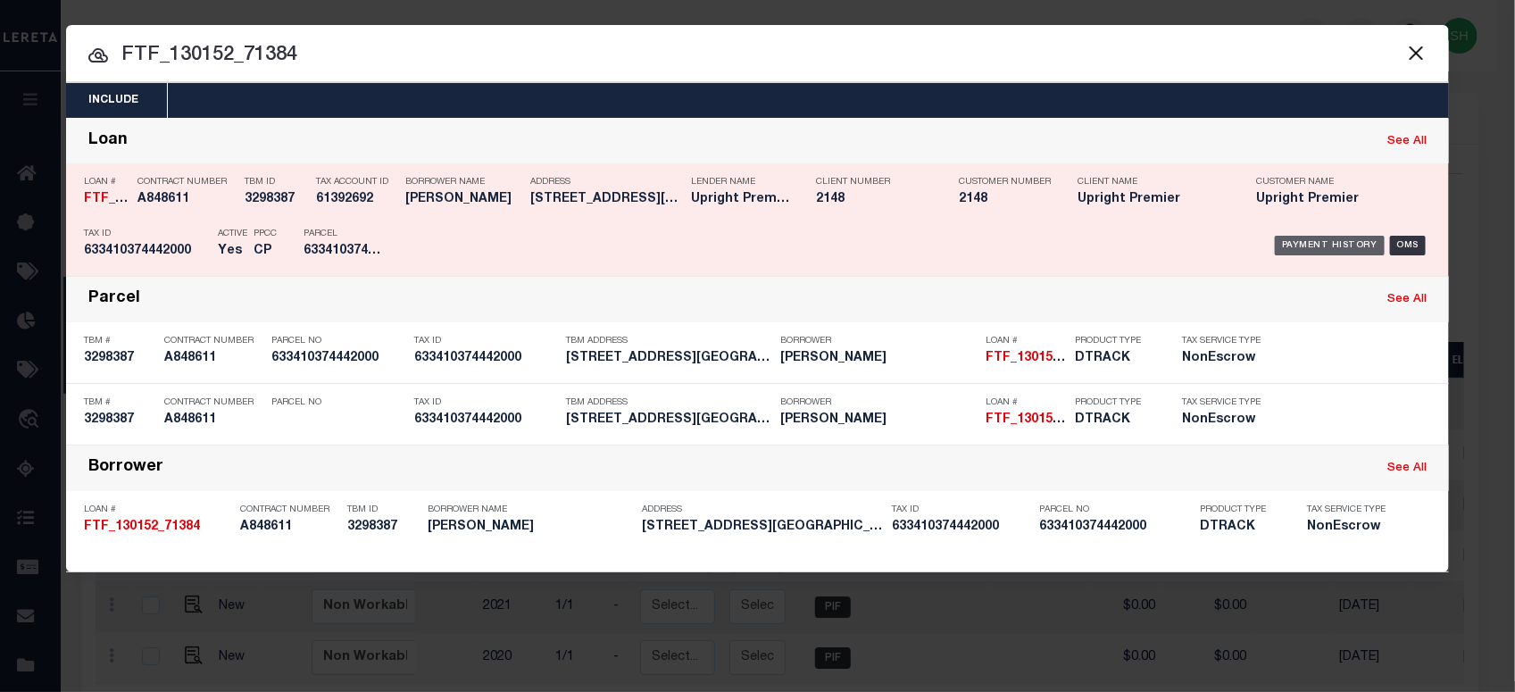
click at [1295, 239] on div "Payment History" at bounding box center [1330, 246] width 110 height 20
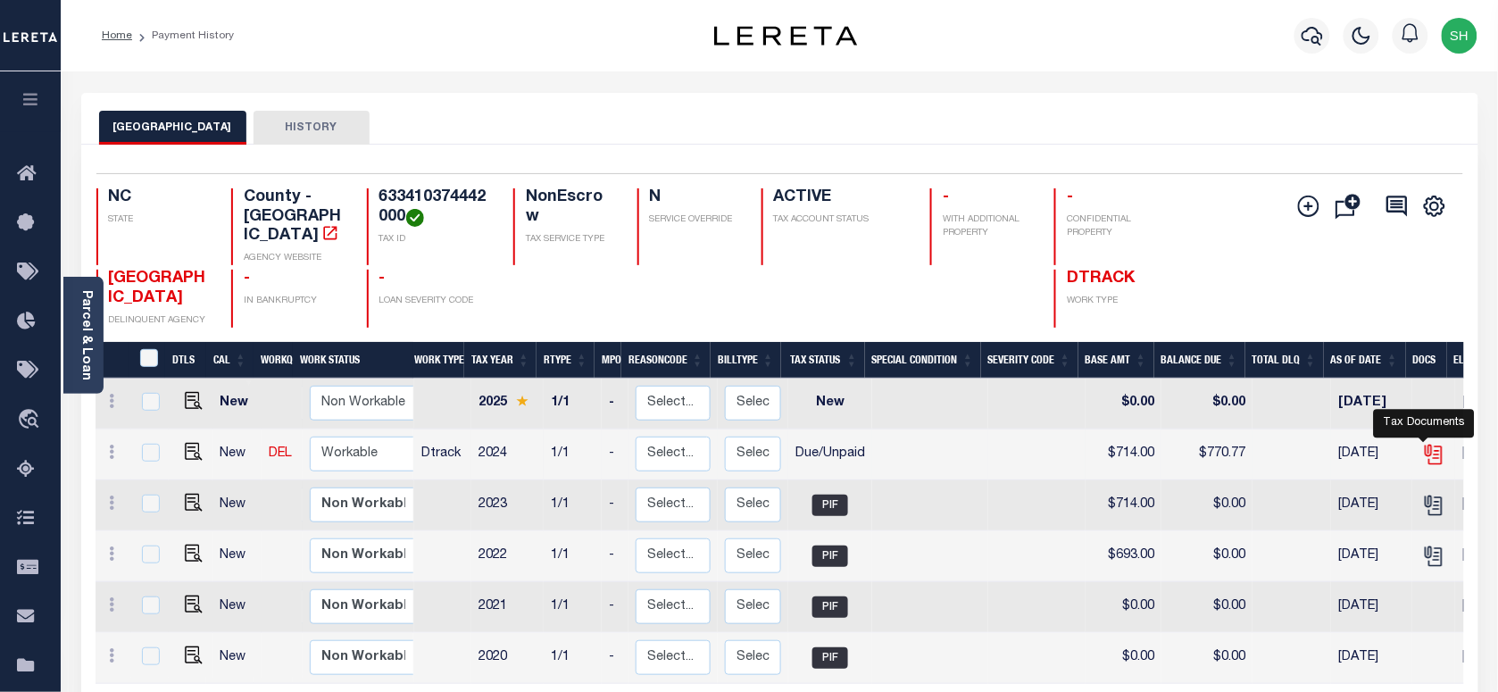
click at [1422, 443] on icon "" at bounding box center [1433, 454] width 23 height 23
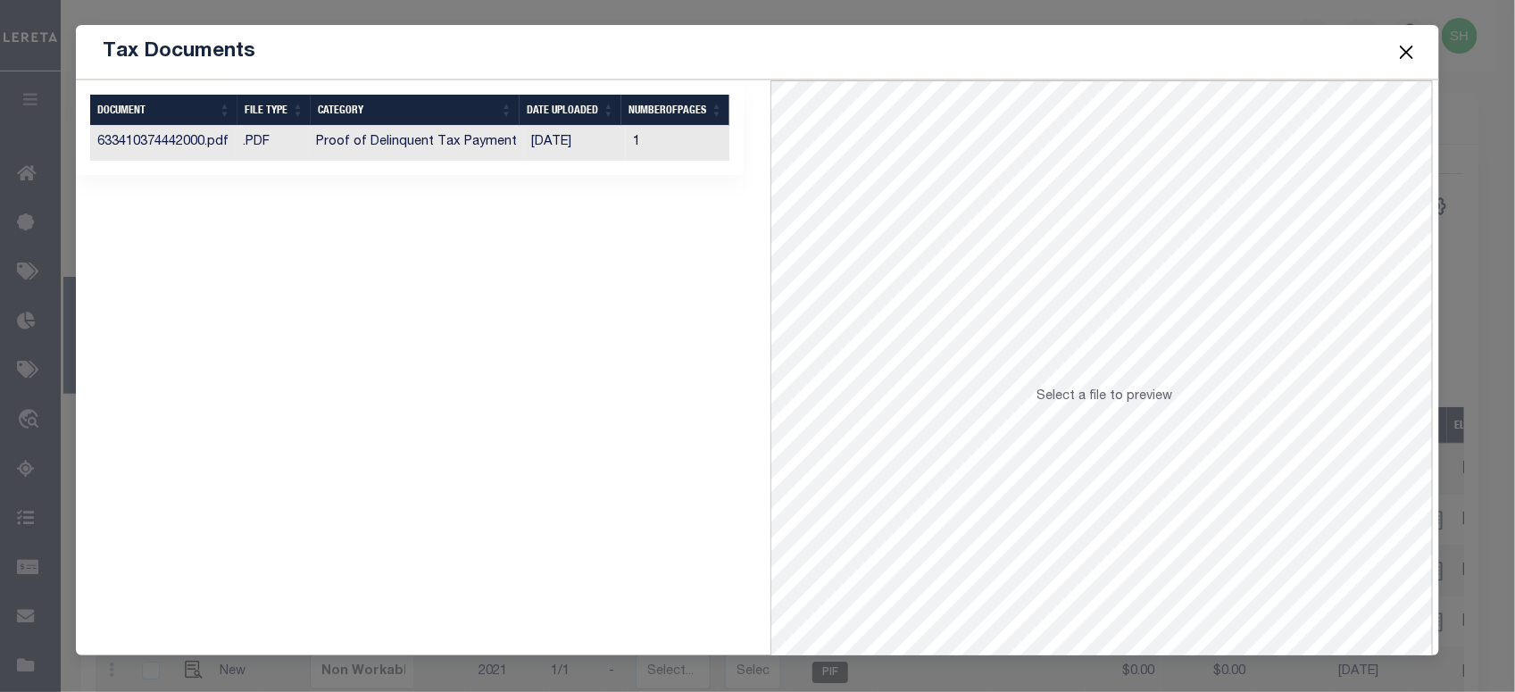
click at [475, 125] on th "CATEGORY" at bounding box center [415, 110] width 209 height 31
click at [1411, 54] on button "Close" at bounding box center [1405, 51] width 23 height 23
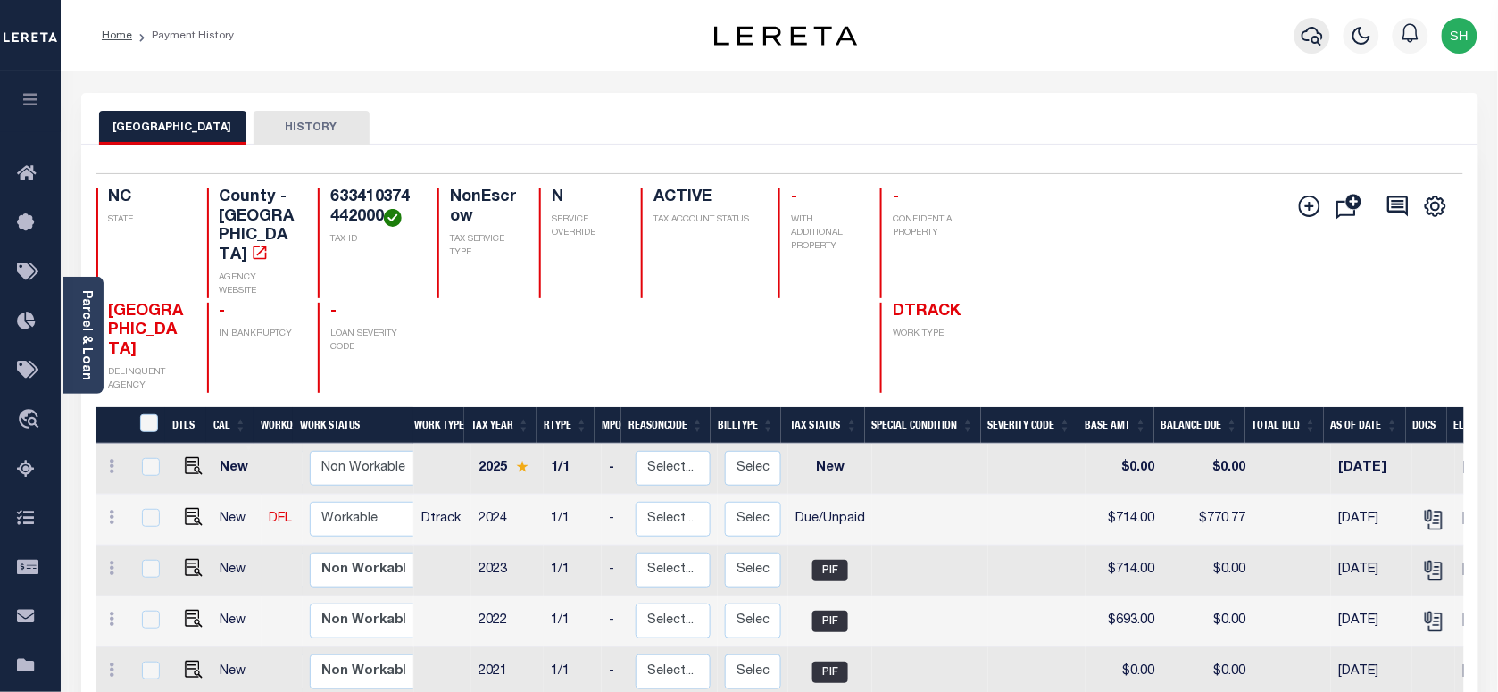
click at [1304, 37] on icon "button" at bounding box center [1312, 35] width 21 height 21
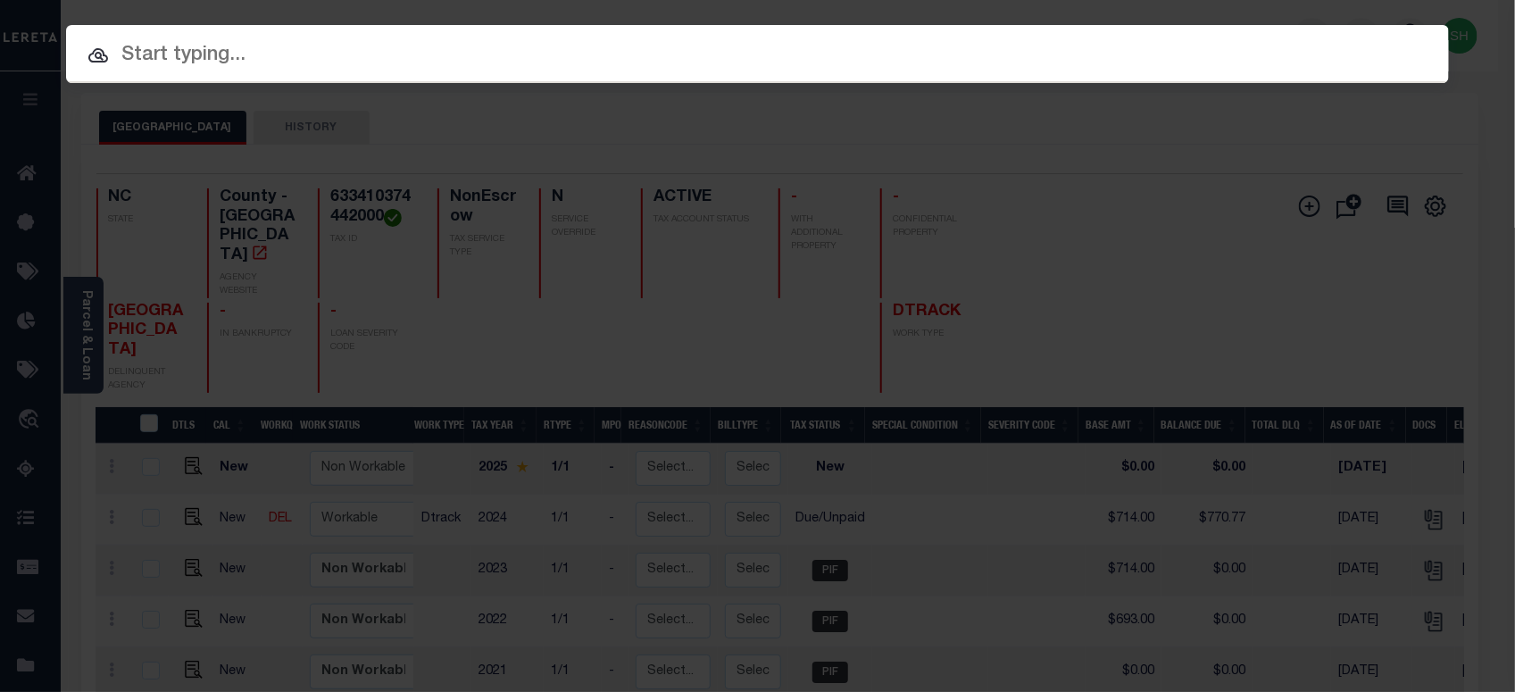
click at [1169, 54] on input "text" at bounding box center [757, 55] width 1383 height 31
paste input "137872"
type input "137872"
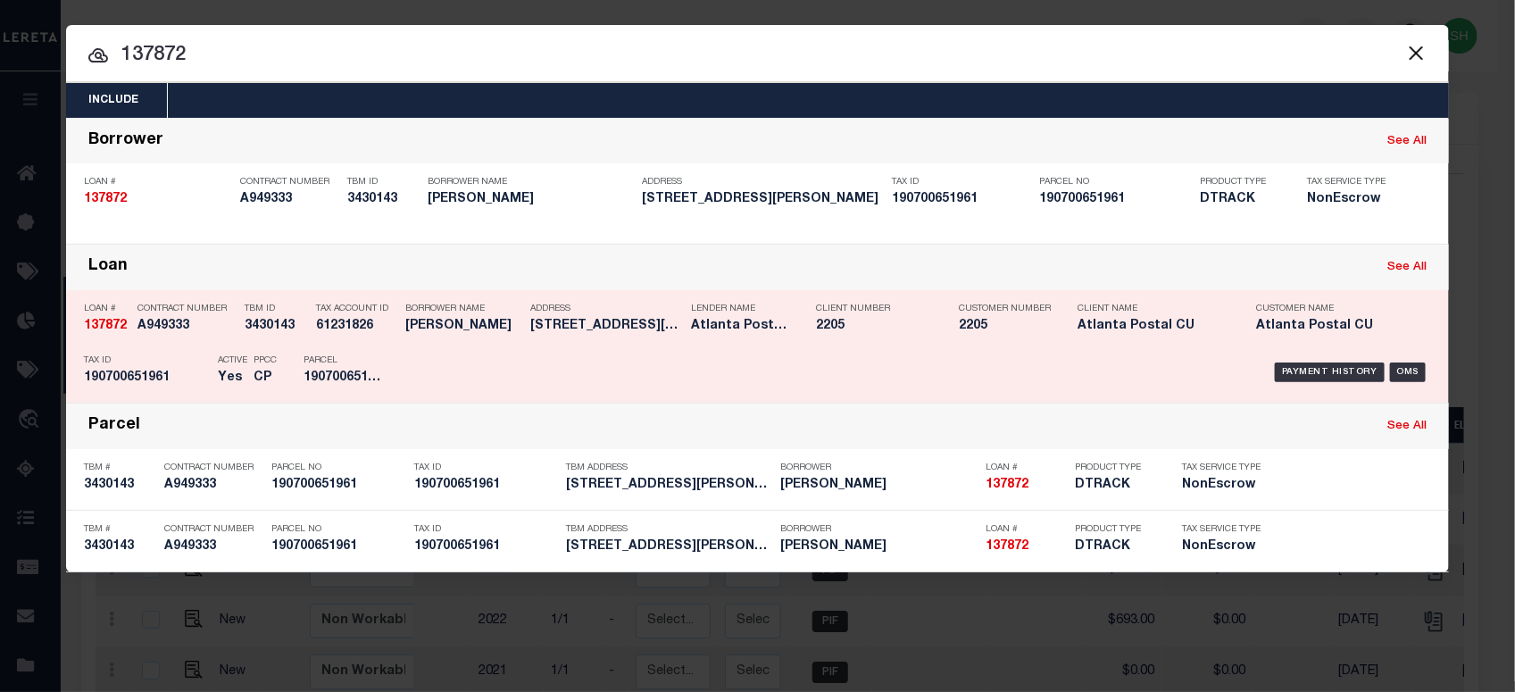
click at [1344, 371] on div "Payment History" at bounding box center [1330, 372] width 110 height 20
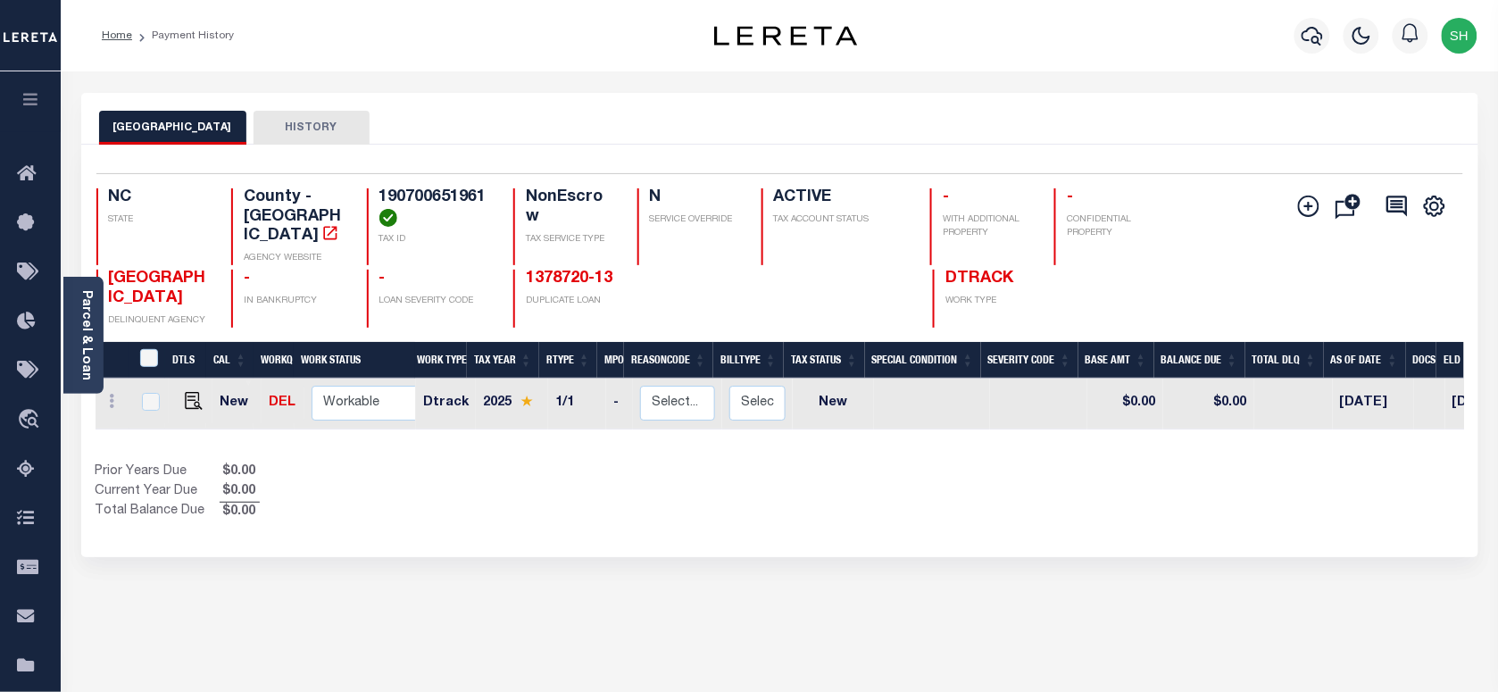
click at [554, 549] on div "GRANVILLE COUNTY HISTORY Selected 1 Result" at bounding box center [780, 606] width 1424 height 1026
click at [650, 546] on div "GRANVILLE COUNTY HISTORY Selected 1 Result" at bounding box center [780, 606] width 1424 height 1026
click at [1312, 29] on icon "button" at bounding box center [1312, 35] width 21 height 21
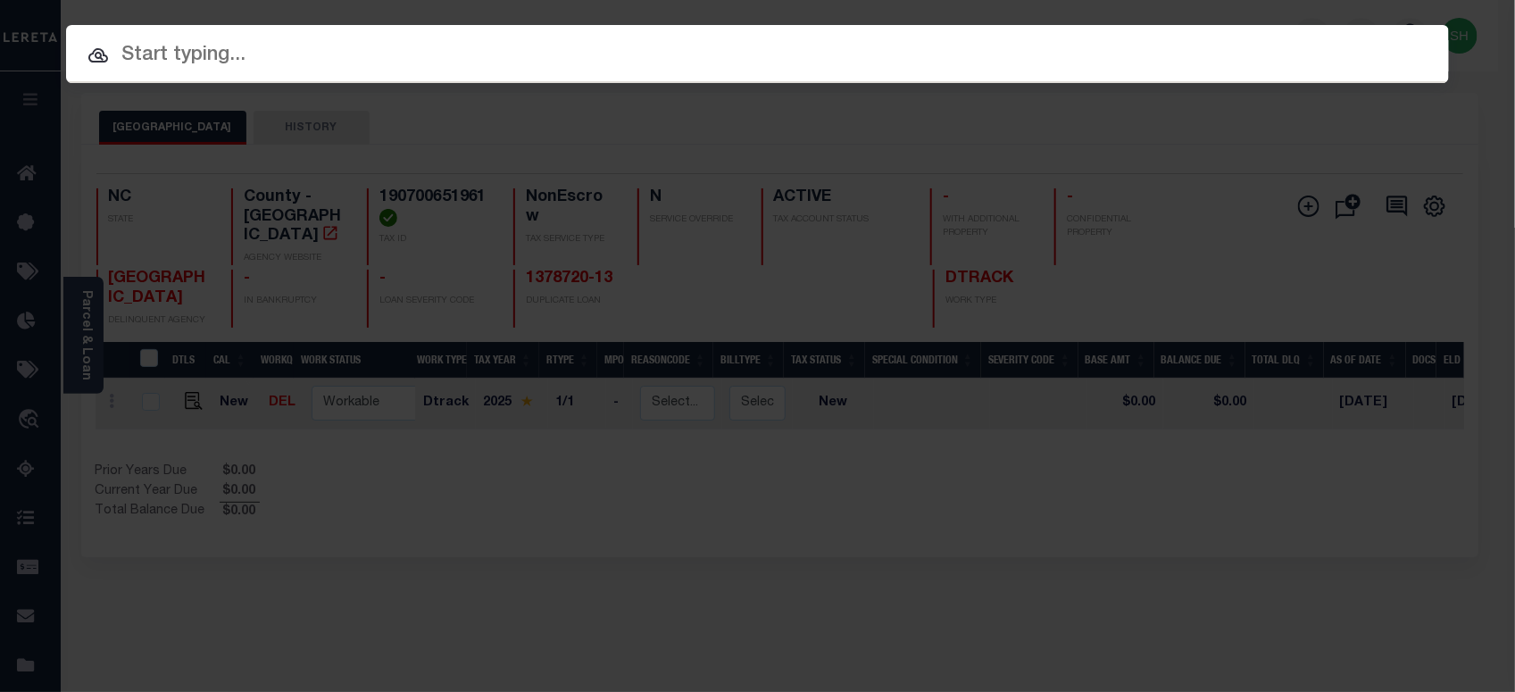
paste input "1507206716"
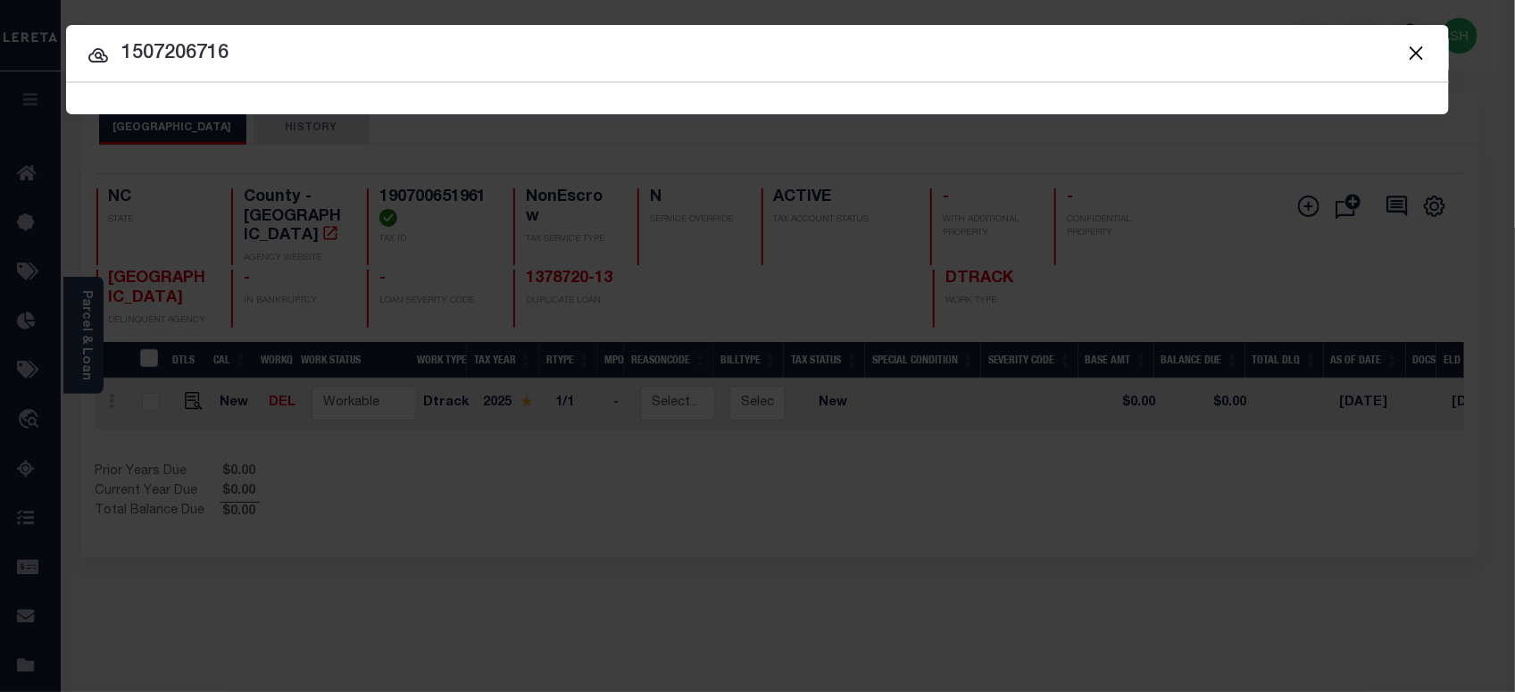
type input "1507206716"
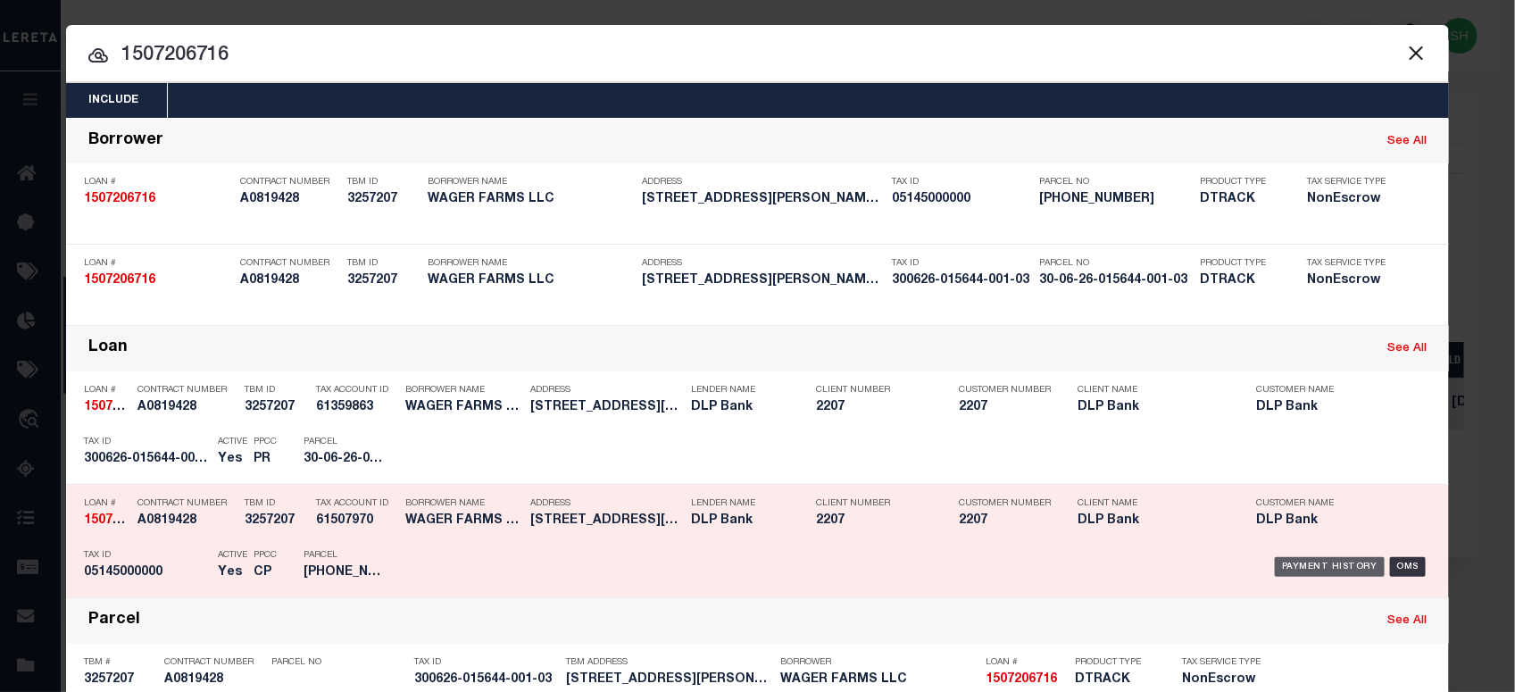
click at [1292, 569] on div "Payment History" at bounding box center [1330, 567] width 110 height 20
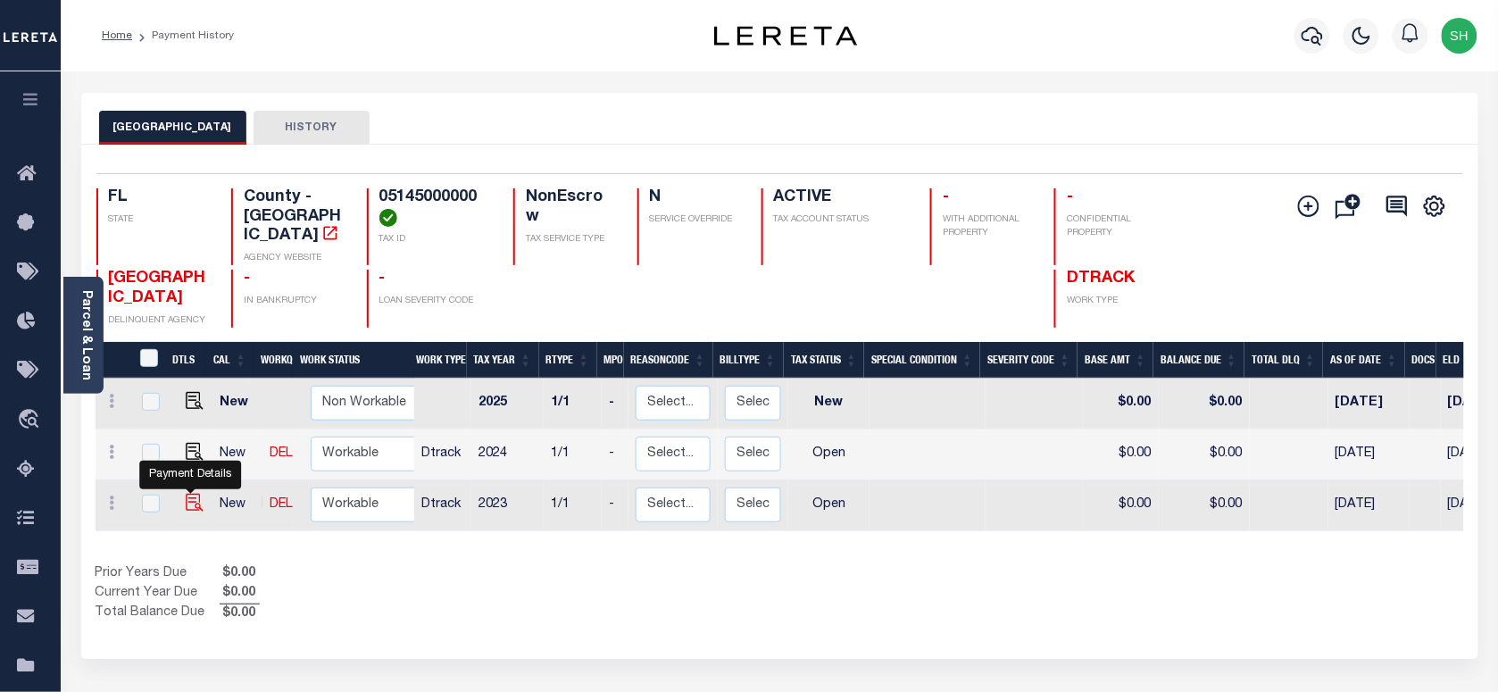
click at [186, 494] on img "" at bounding box center [195, 503] width 18 height 18
checkbox input "true"
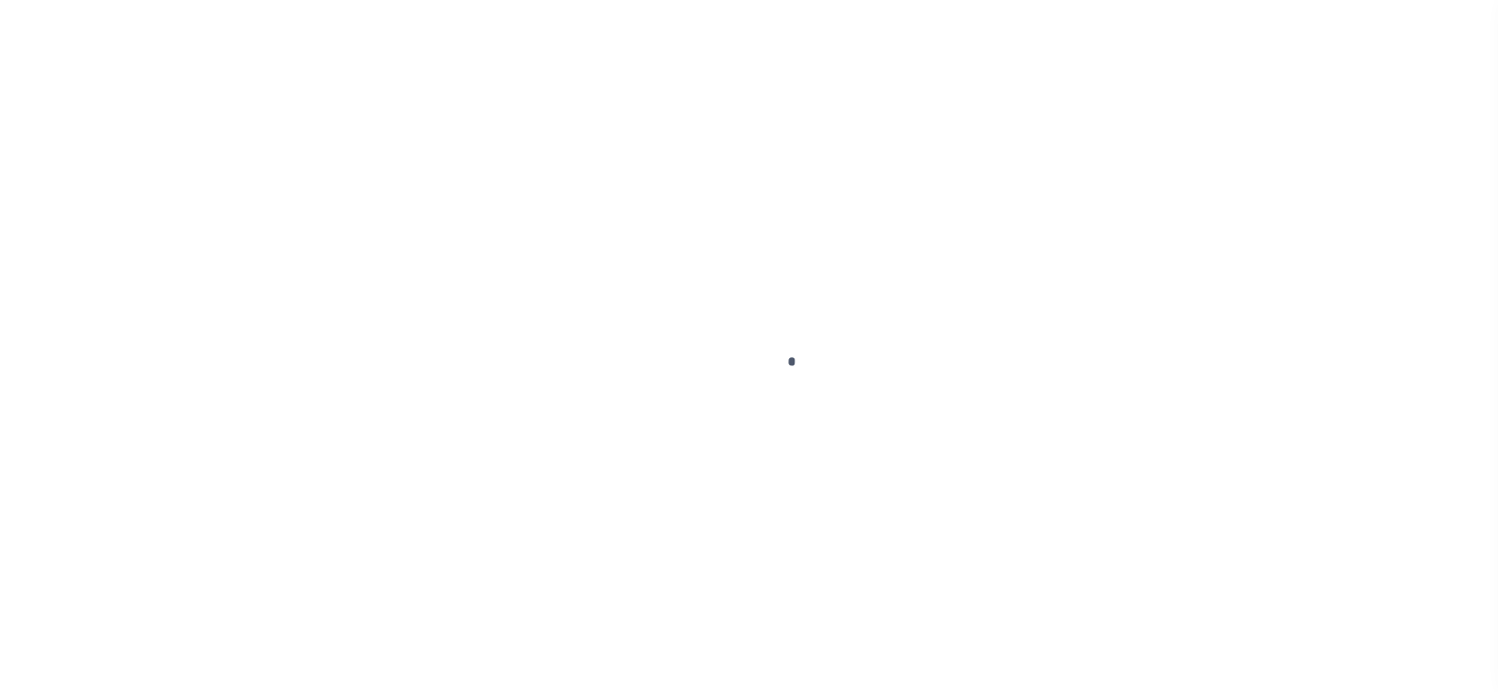
checkbox input "false"
type input "[DATE]"
select select "OP2"
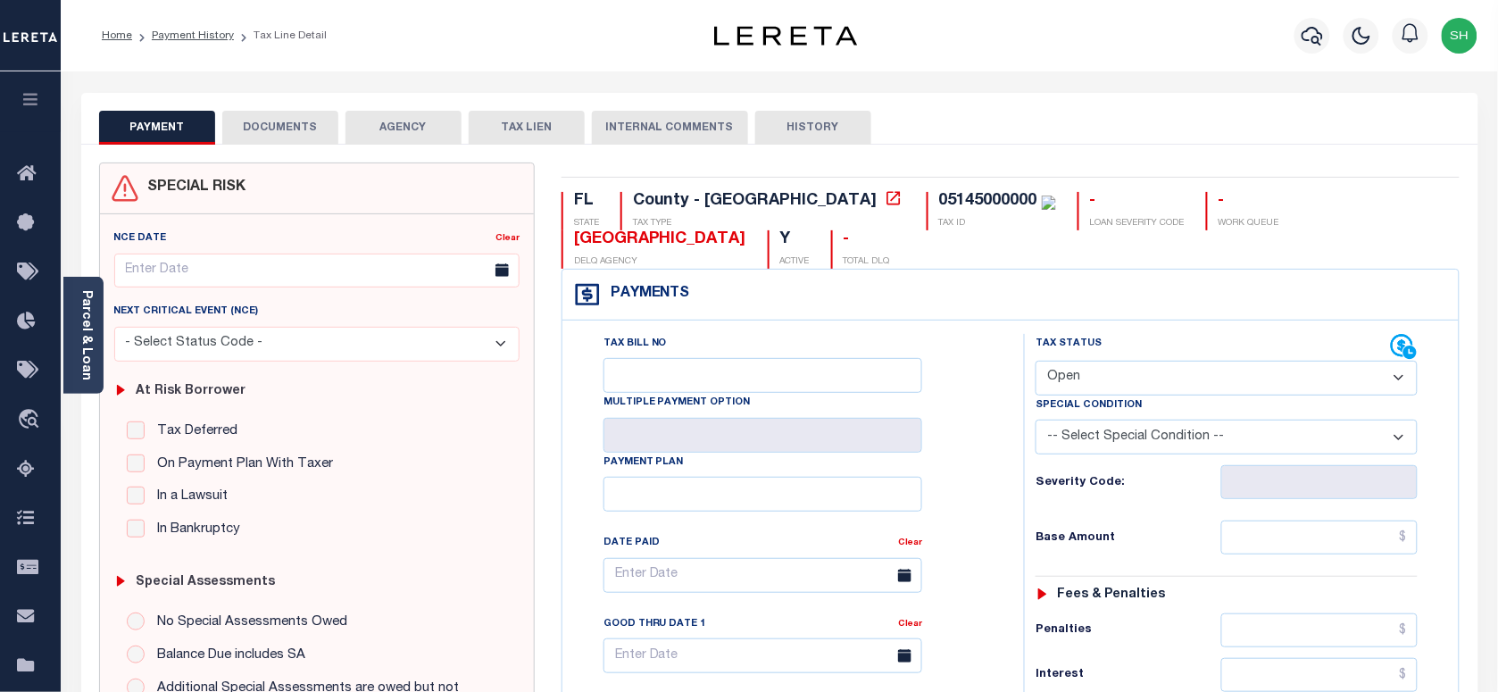
click at [939, 193] on div "05145000000" at bounding box center [988, 201] width 98 height 16
copy div "05145000000"
click at [87, 324] on link "Parcel & Loan" at bounding box center [85, 335] width 12 height 90
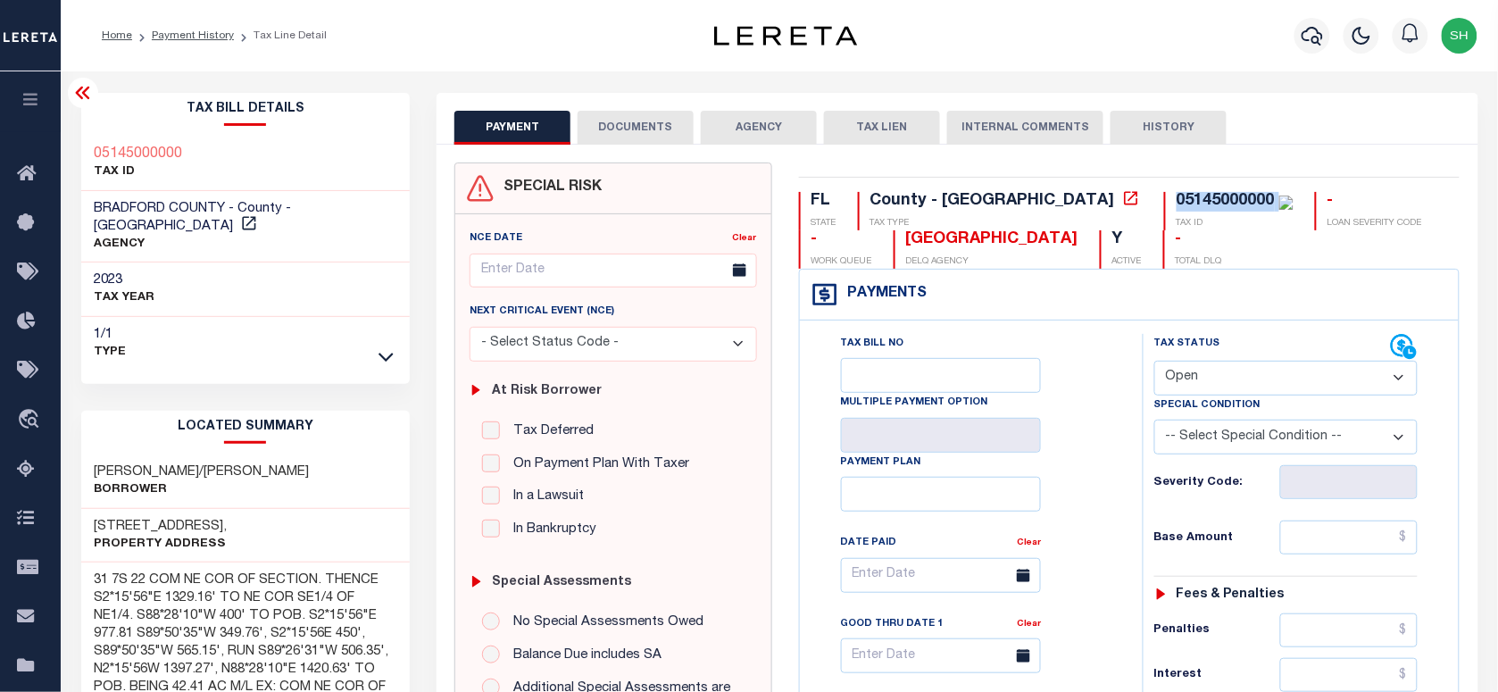
scroll to position [446, 0]
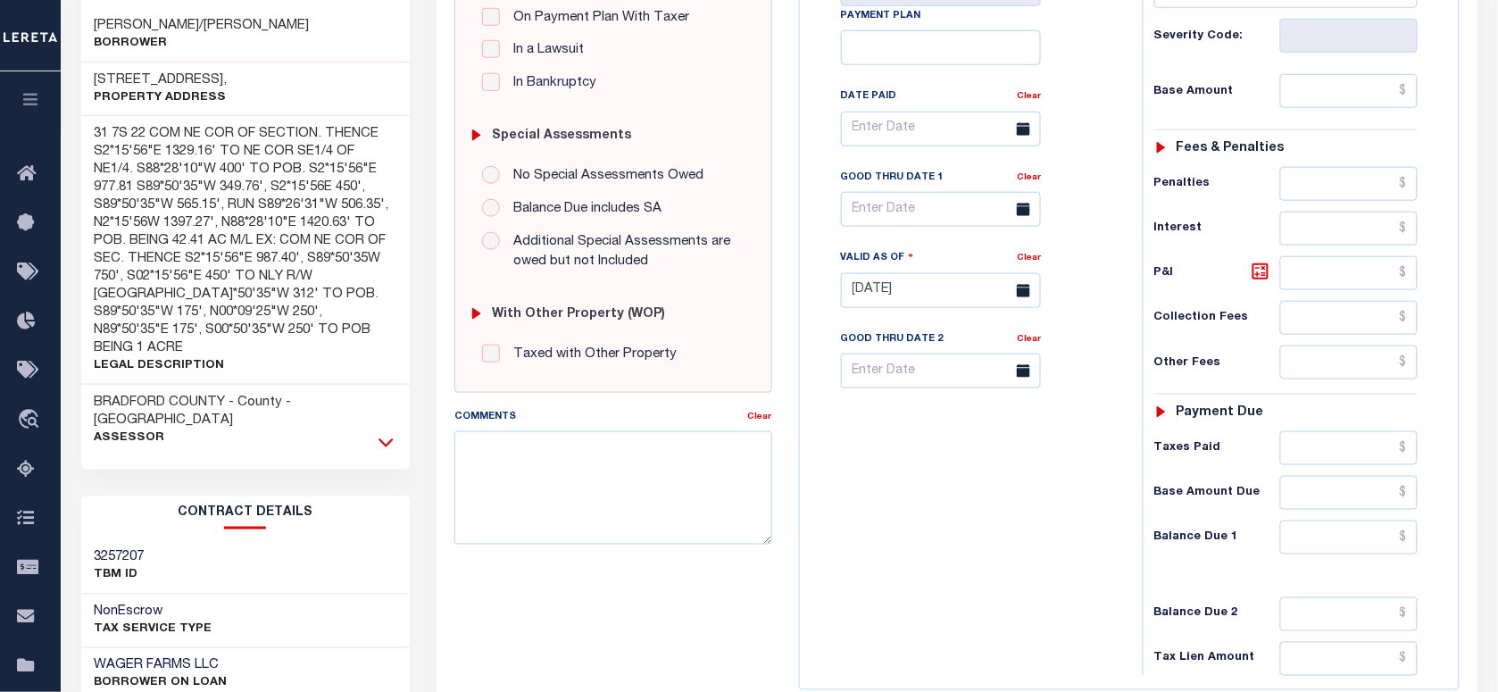
click at [386, 433] on icon at bounding box center [386, 442] width 15 height 19
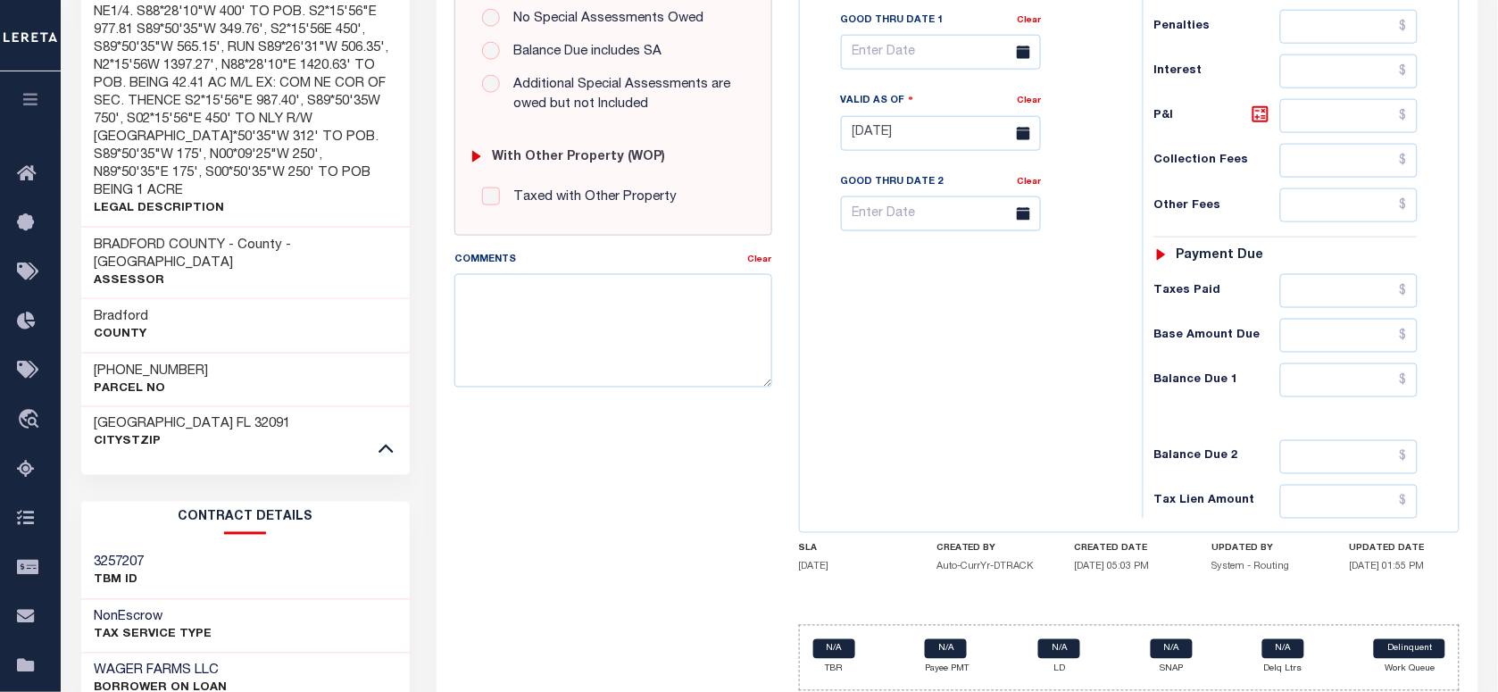
scroll to position [609, 0]
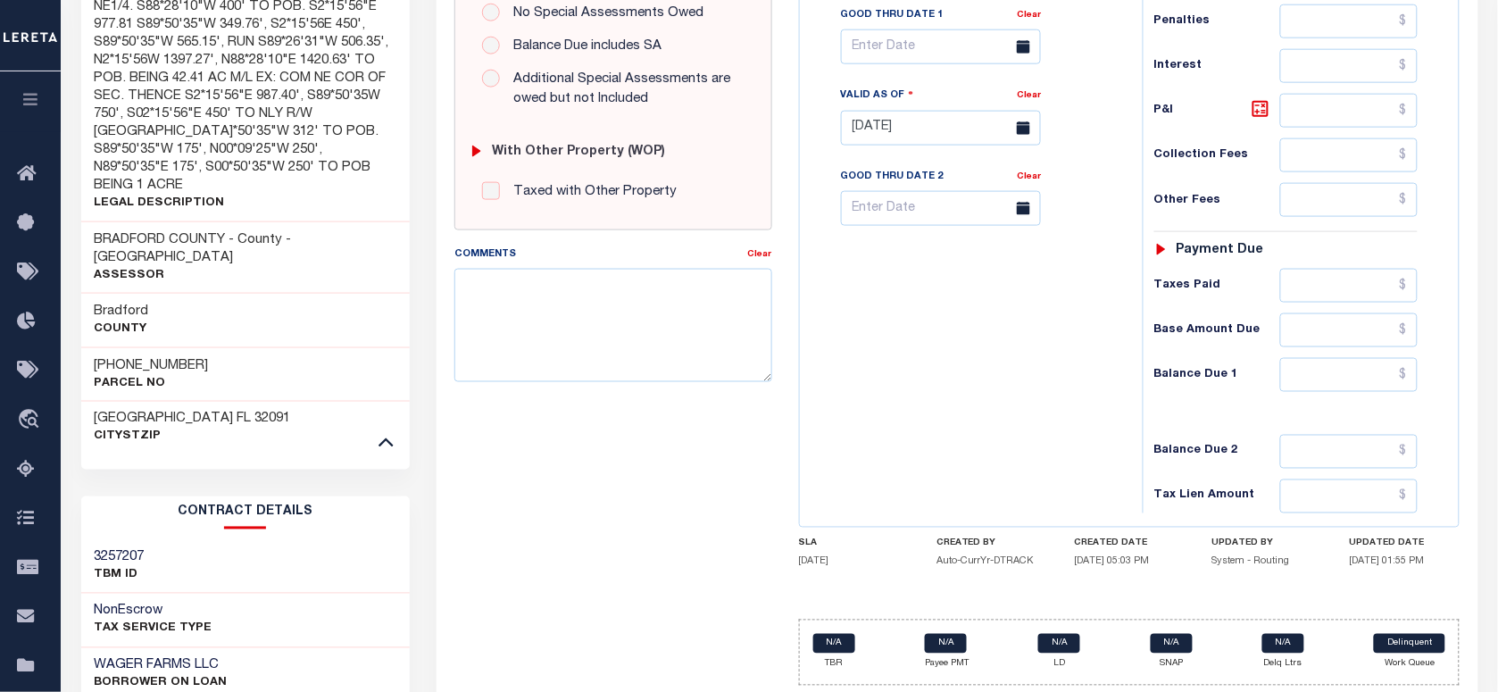
click at [118, 357] on h3 "[PHONE_NUMBER]" at bounding box center [152, 366] width 114 height 18
copy div "[PHONE_NUMBER]"
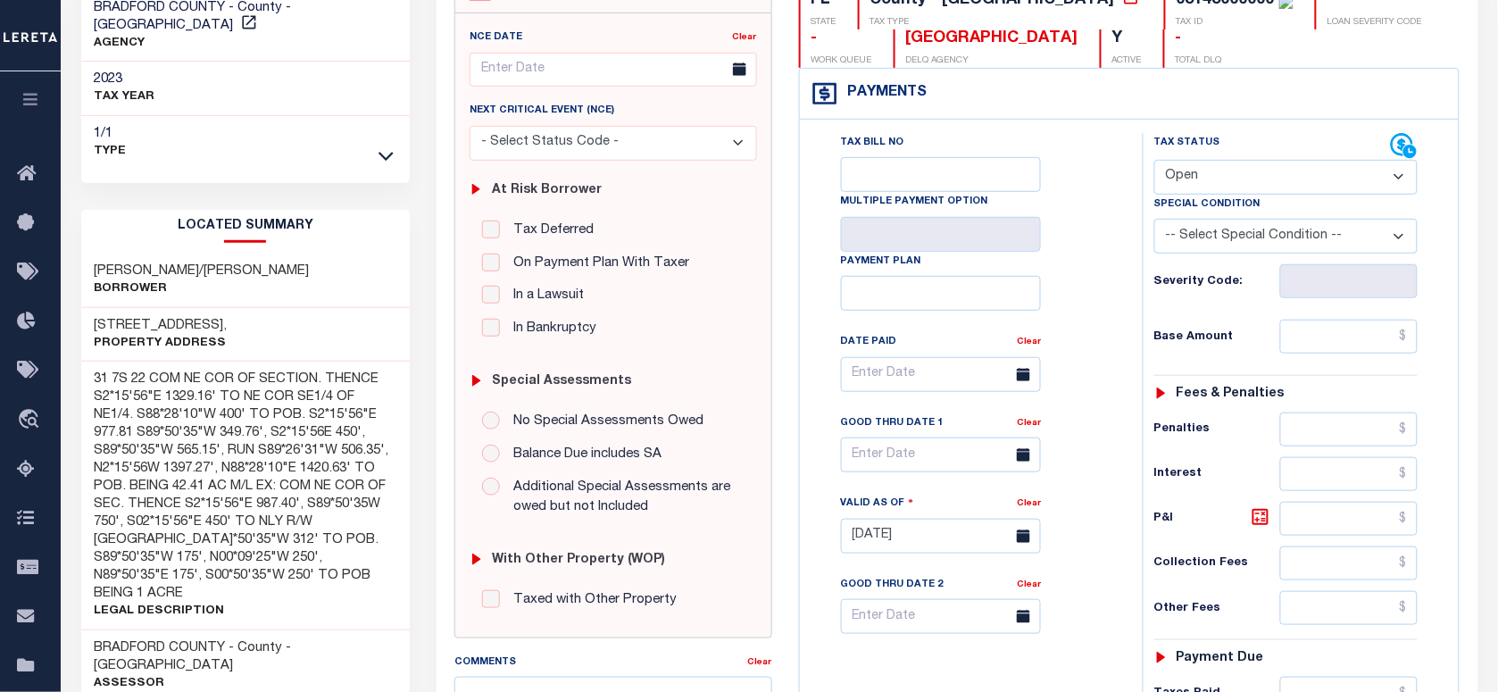
scroll to position [386, 0]
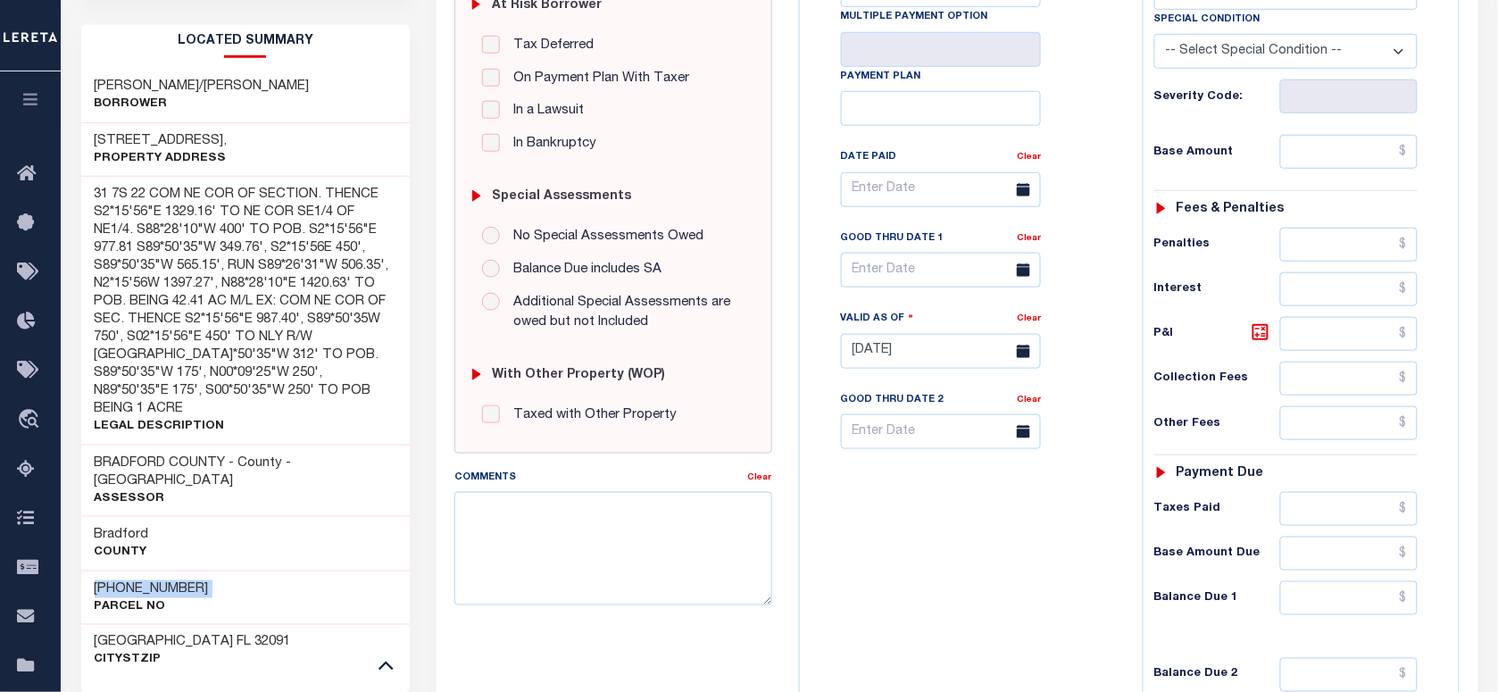
click at [114, 580] on h3 "[PHONE_NUMBER]" at bounding box center [152, 589] width 114 height 18
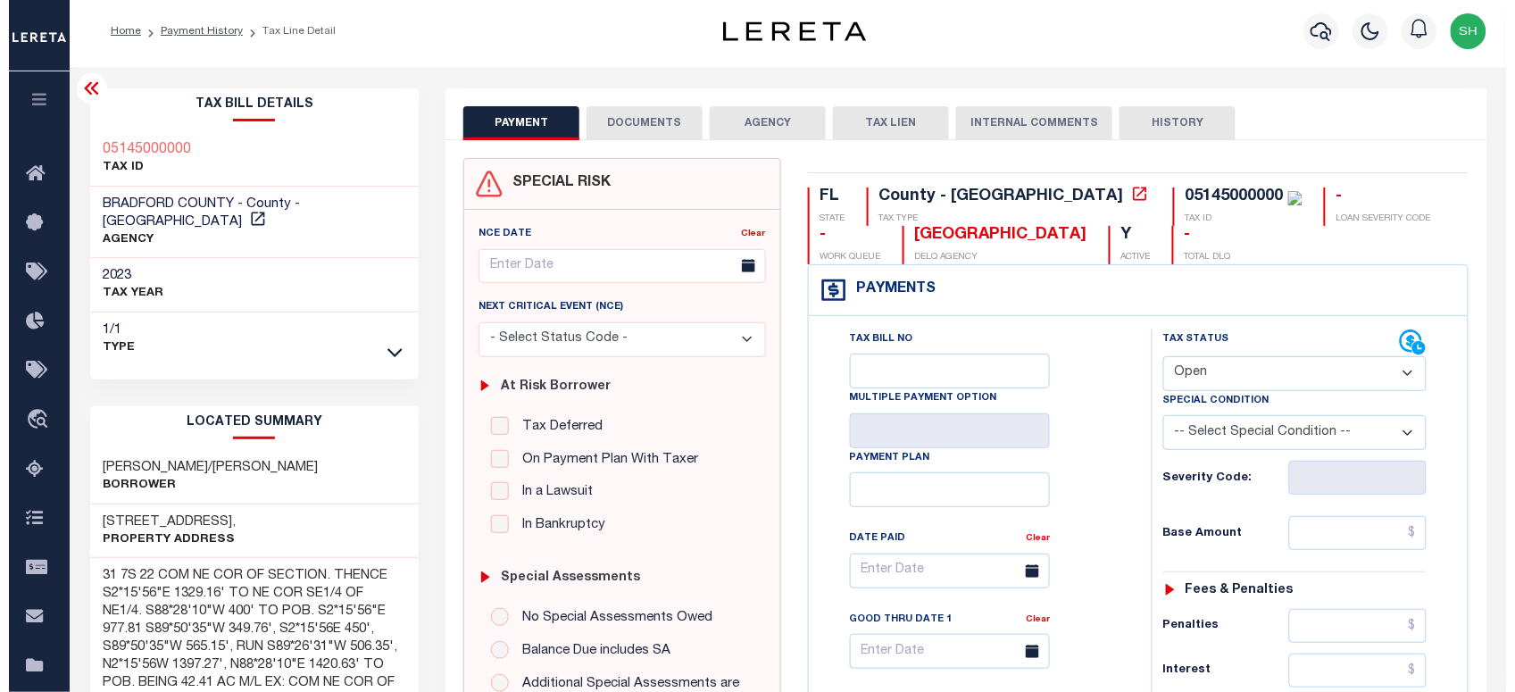
scroll to position [0, 0]
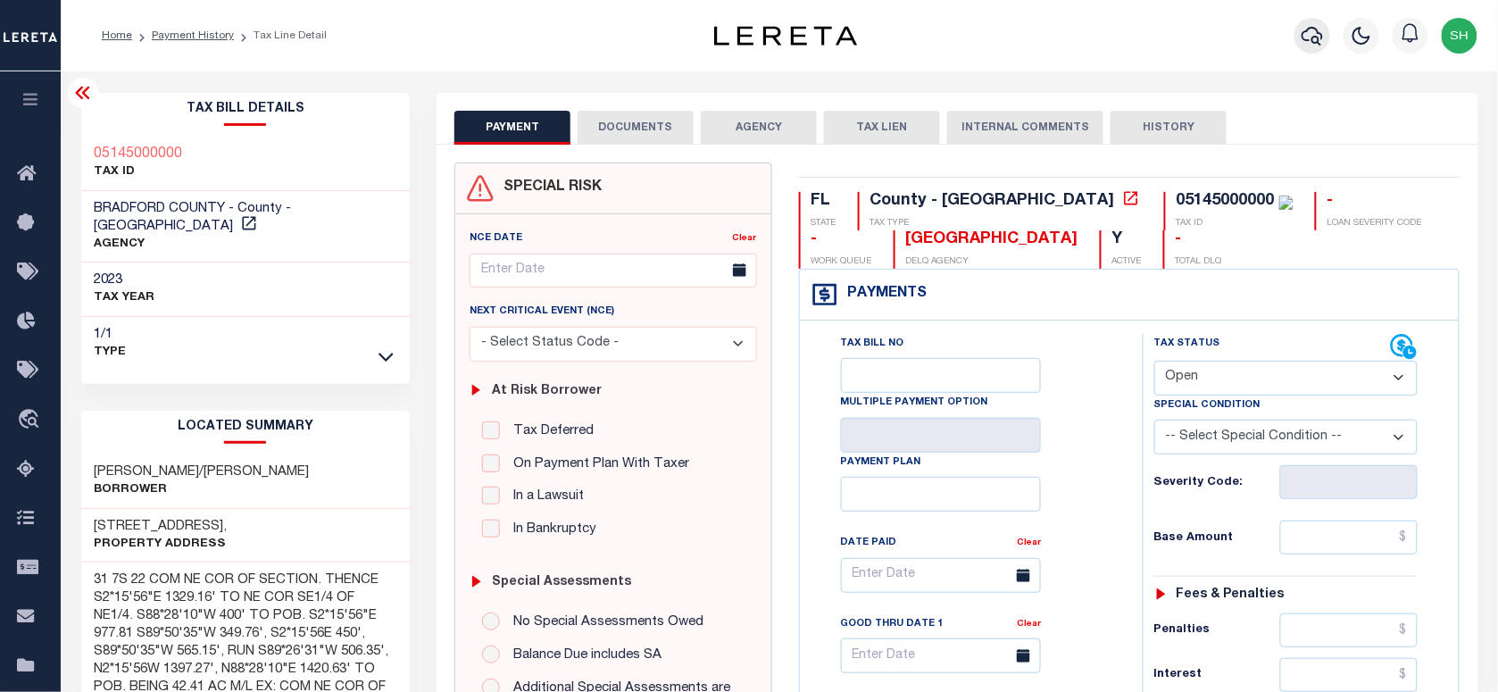
click at [1315, 38] on icon "button" at bounding box center [1312, 35] width 21 height 21
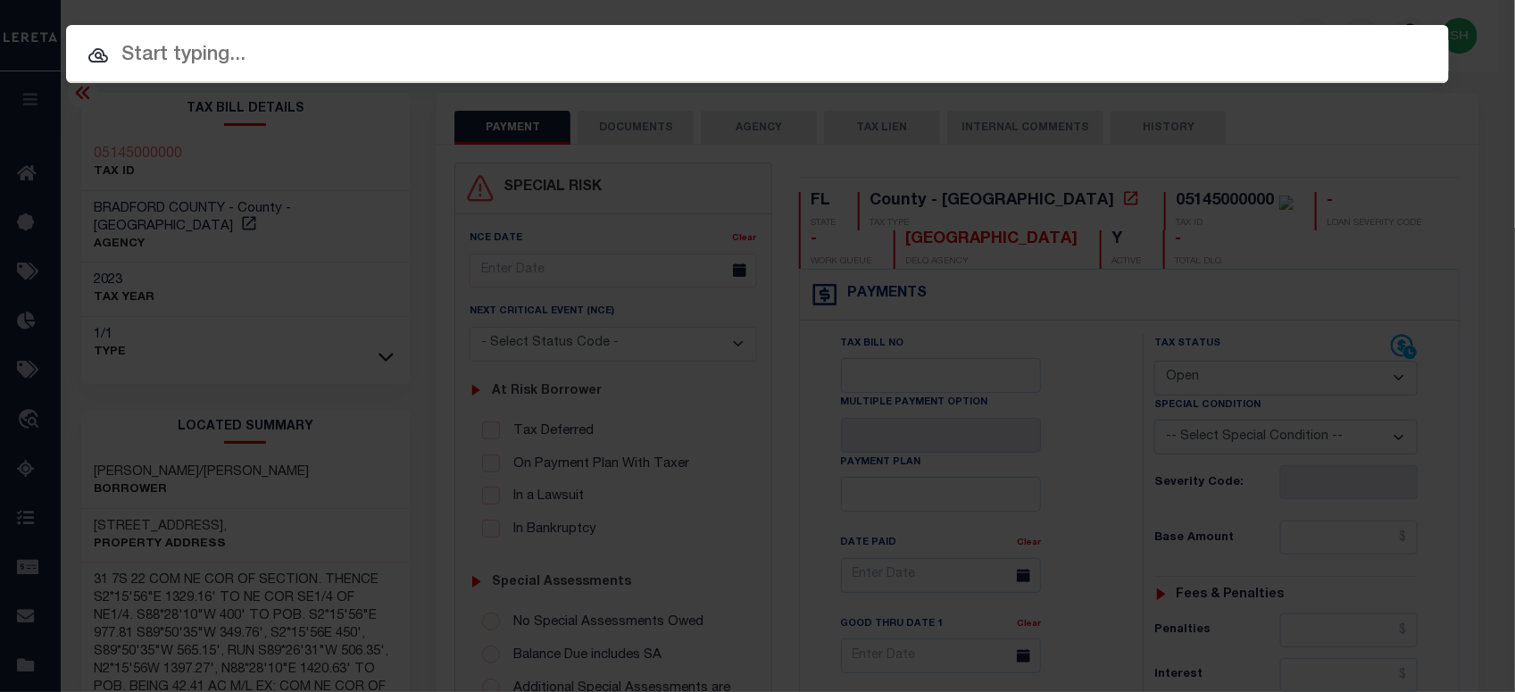
click at [1038, 56] on input "text" at bounding box center [757, 55] width 1383 height 31
paste input "1702477452"
type input "1702477452"
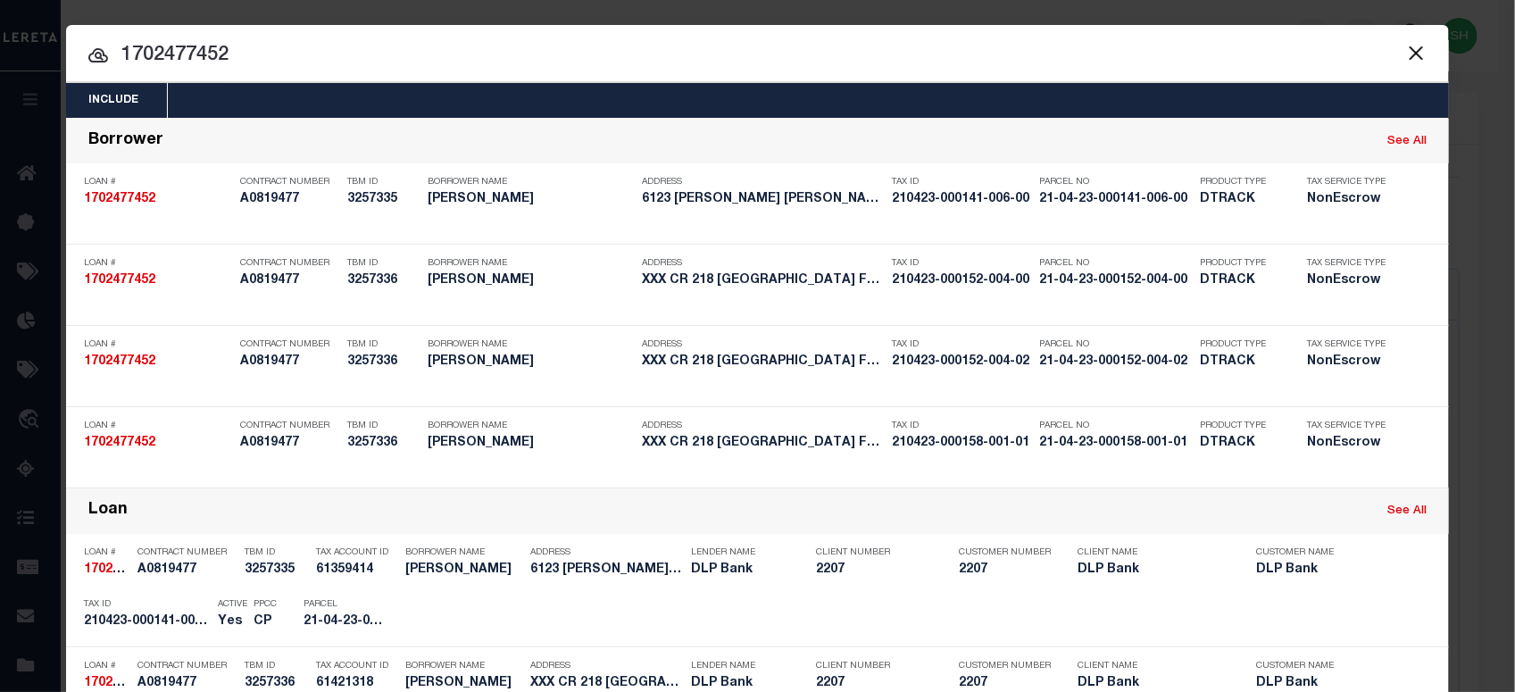
scroll to position [860, 0]
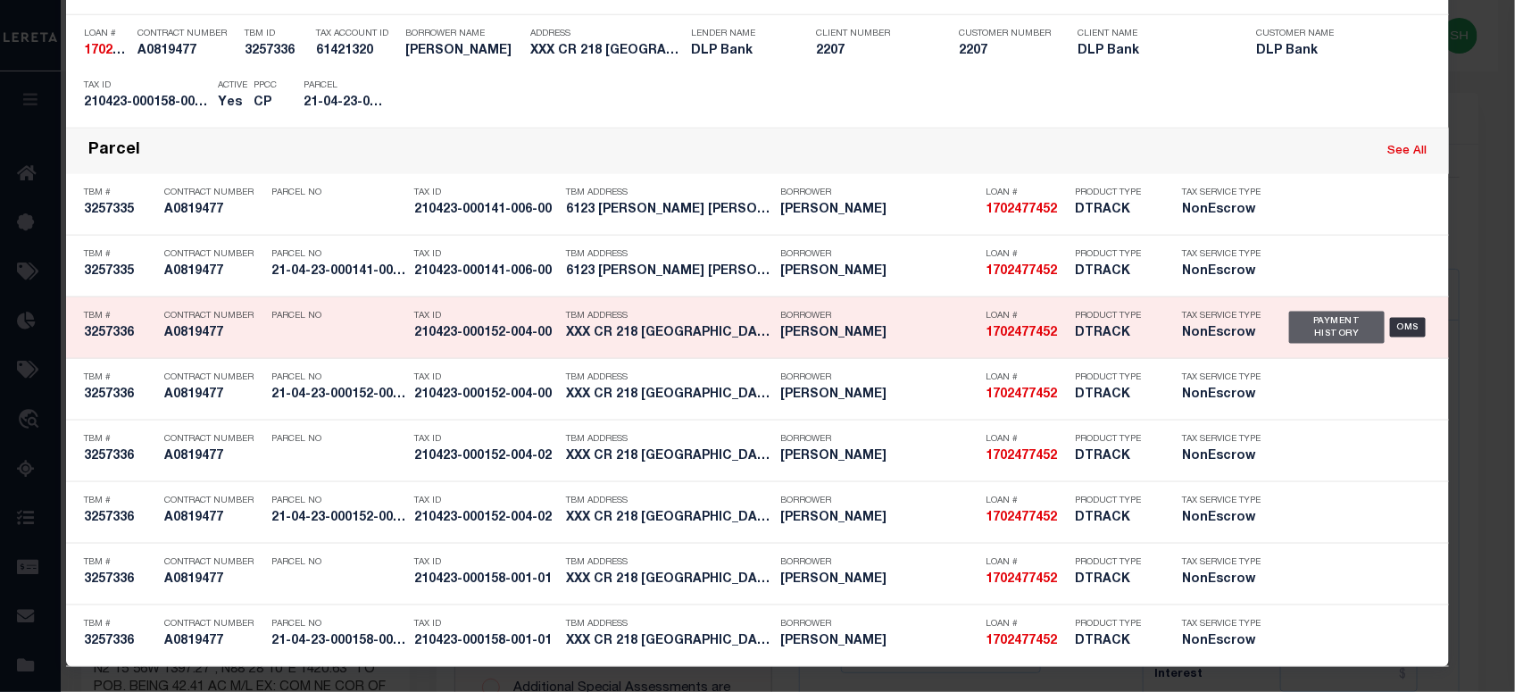
click at [1308, 324] on div "Payment History" at bounding box center [1337, 328] width 96 height 32
